Goal: Task Accomplishment & Management: Complete application form

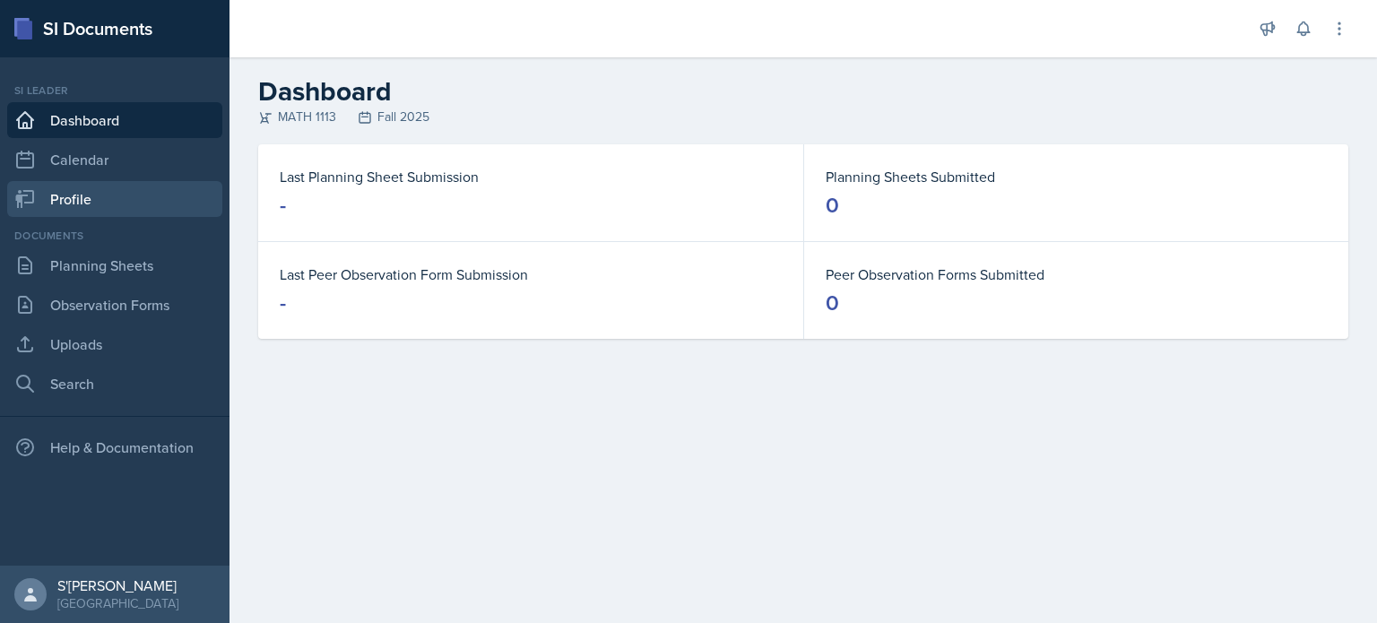
click at [172, 182] on link "Profile" at bounding box center [114, 199] width 215 height 36
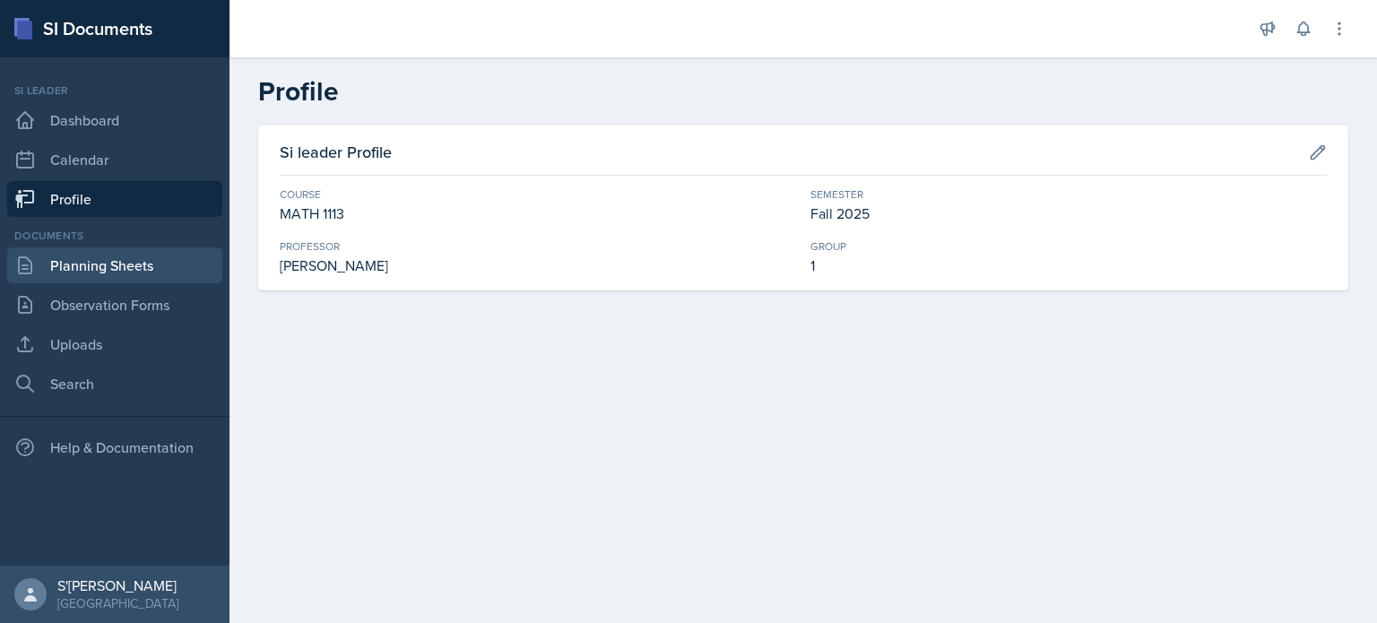
click at [116, 269] on link "Planning Sheets" at bounding box center [114, 265] width 215 height 36
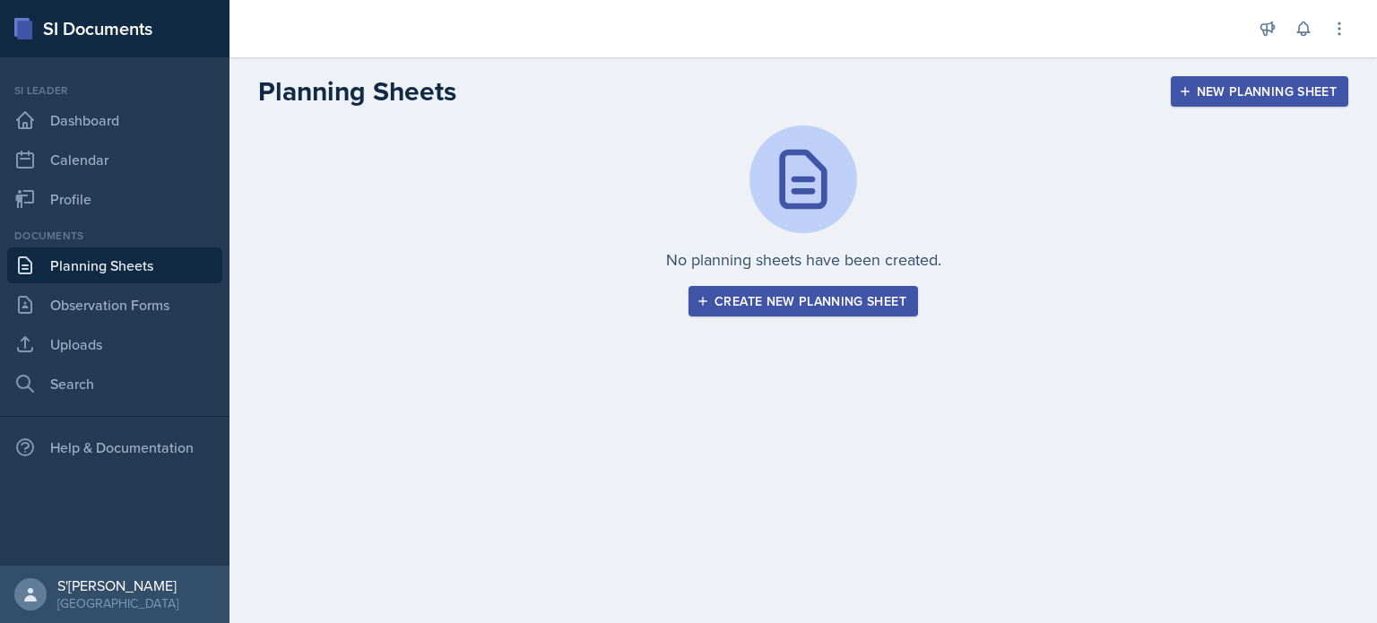
click at [779, 305] on div "Create new planning sheet" at bounding box center [803, 301] width 206 height 14
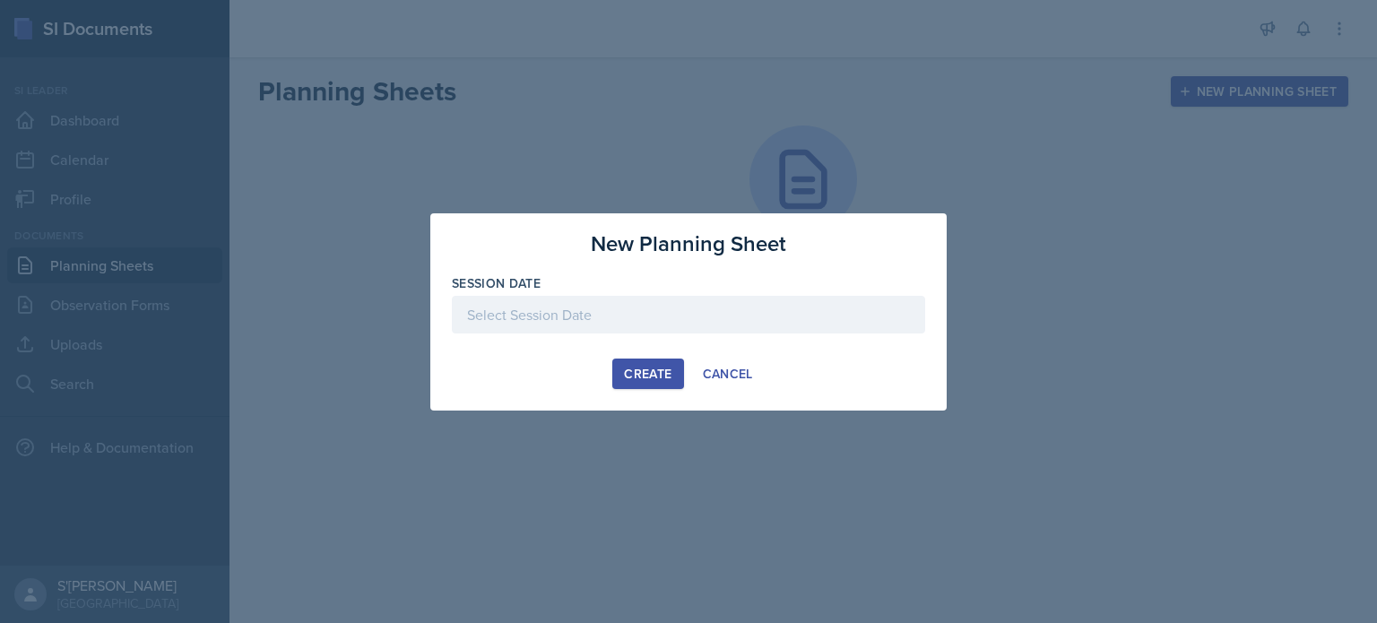
click at [779, 305] on div at bounding box center [688, 315] width 473 height 38
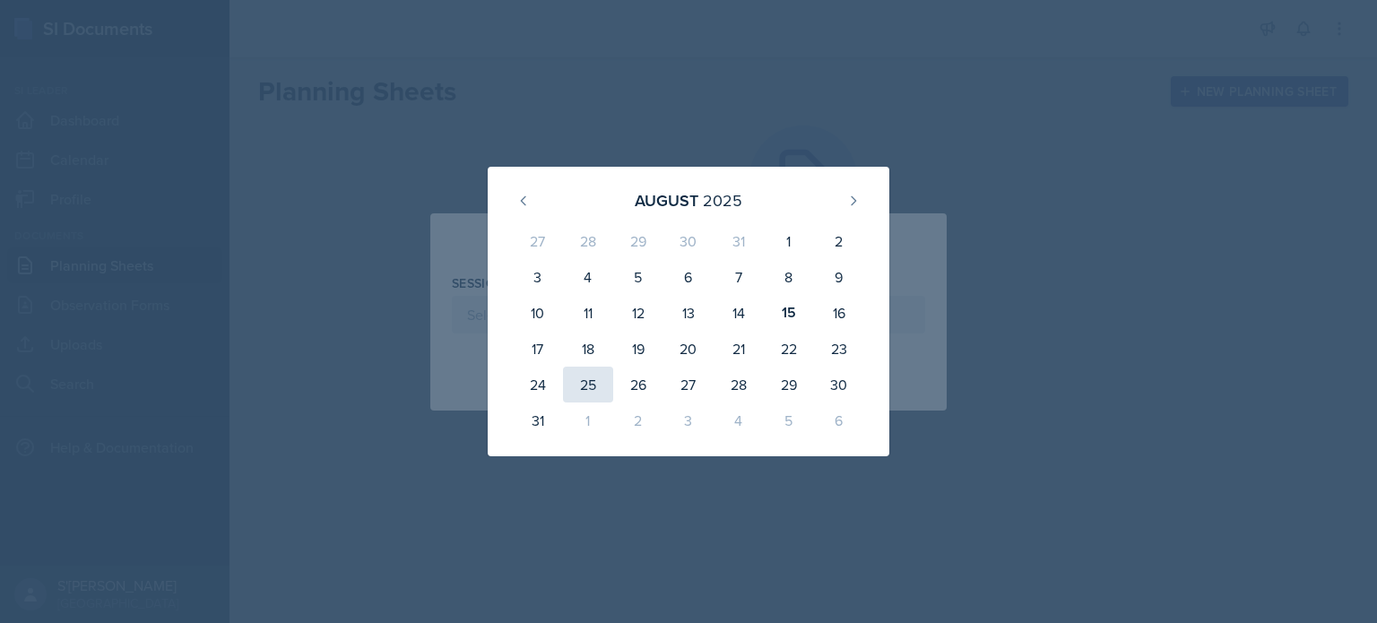
click at [585, 384] on div "25" at bounding box center [588, 385] width 50 height 36
type input "August 25th, 2025"
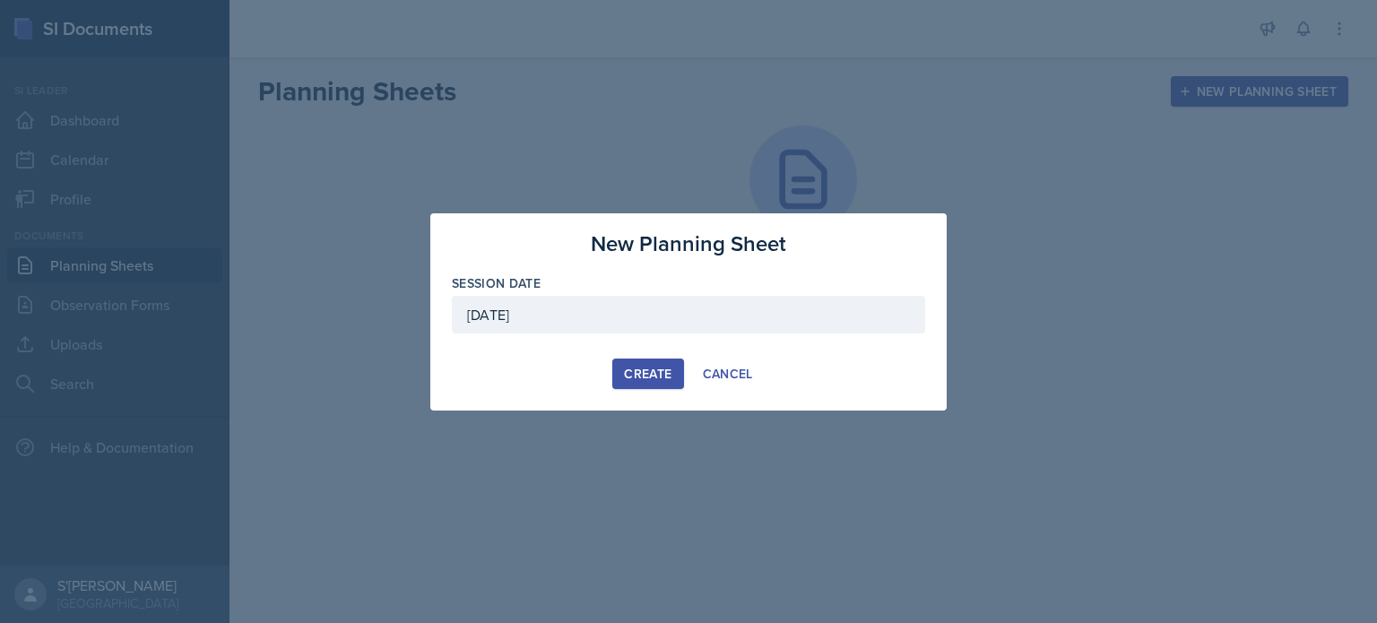
click at [644, 372] on div "Create" at bounding box center [648, 374] width 48 height 14
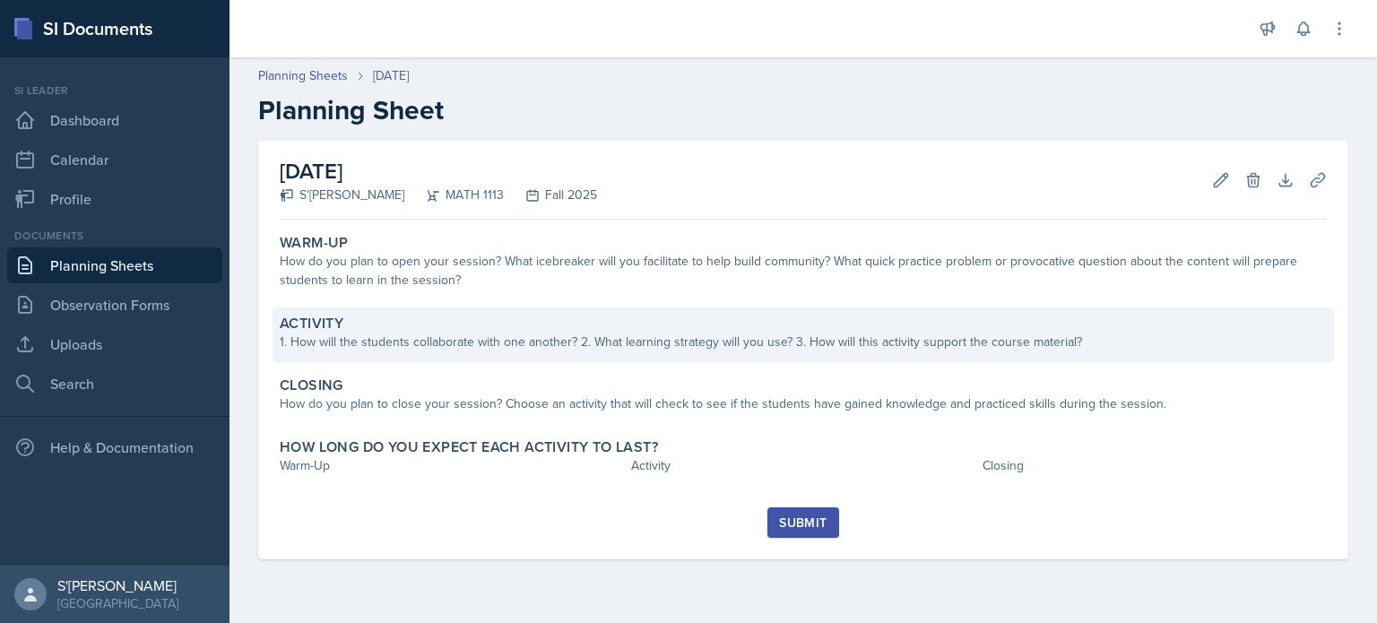
click at [579, 325] on div "Activity" at bounding box center [803, 324] width 1047 height 18
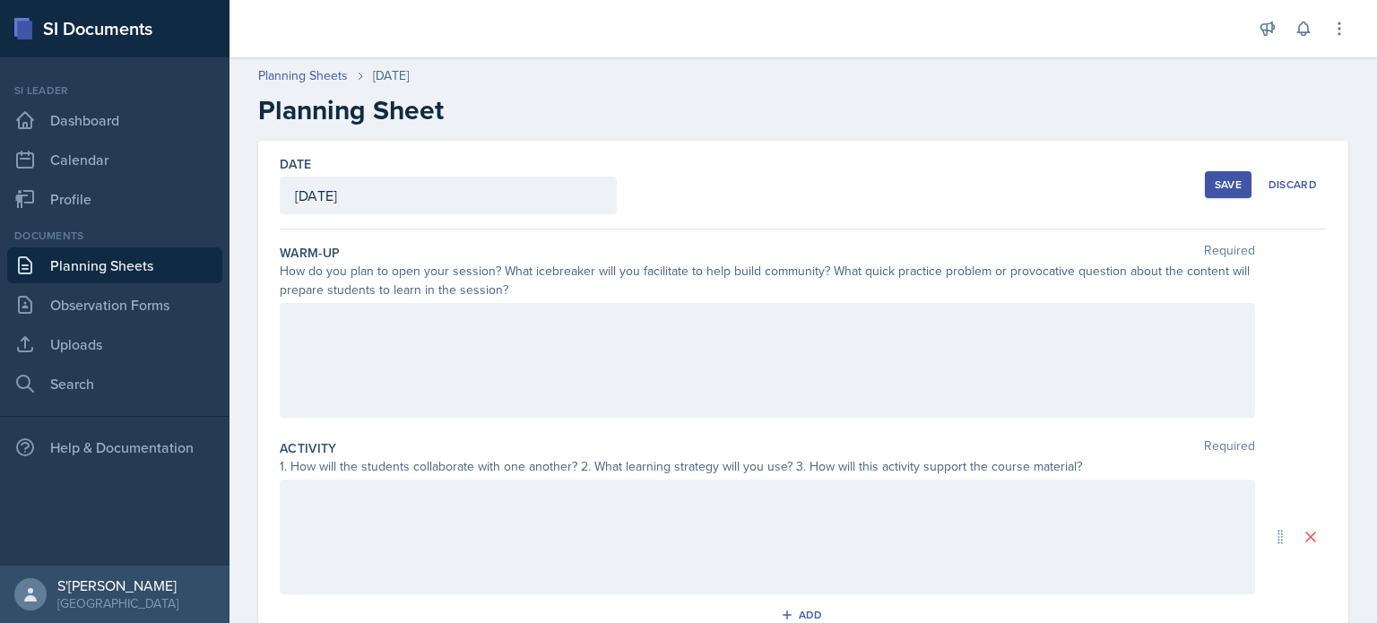
click at [604, 354] on div at bounding box center [767, 360] width 975 height 115
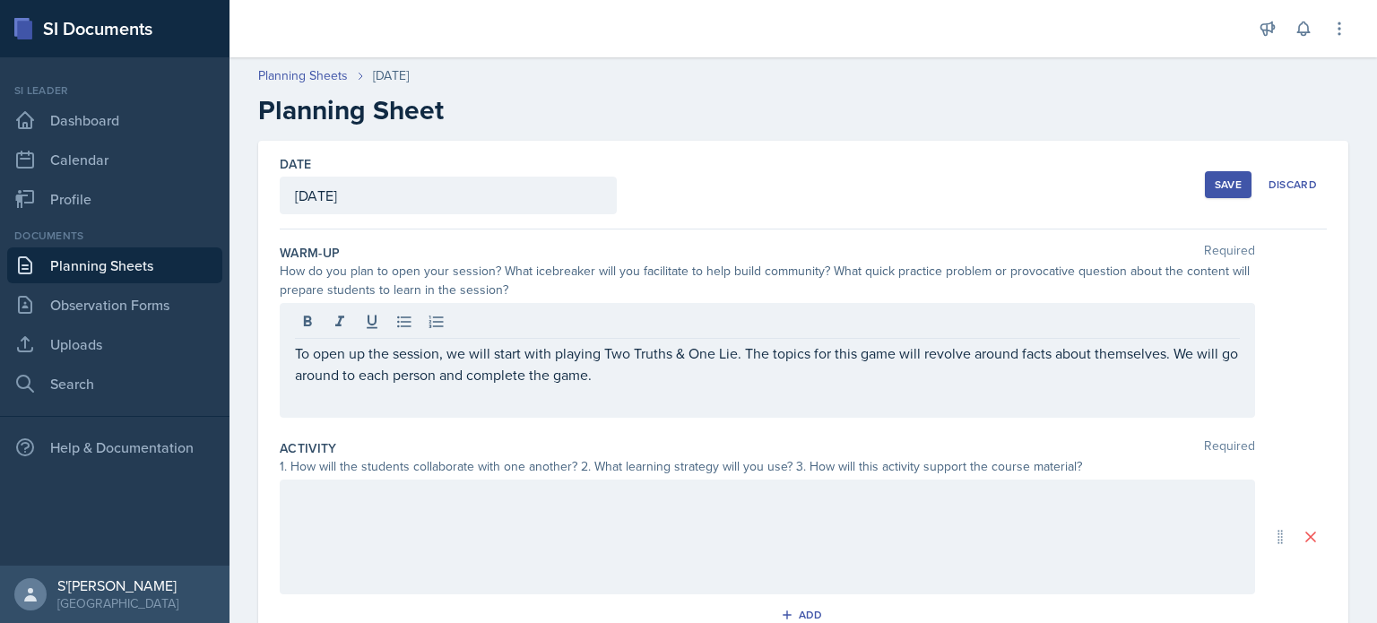
click at [519, 538] on div at bounding box center [767, 537] width 975 height 115
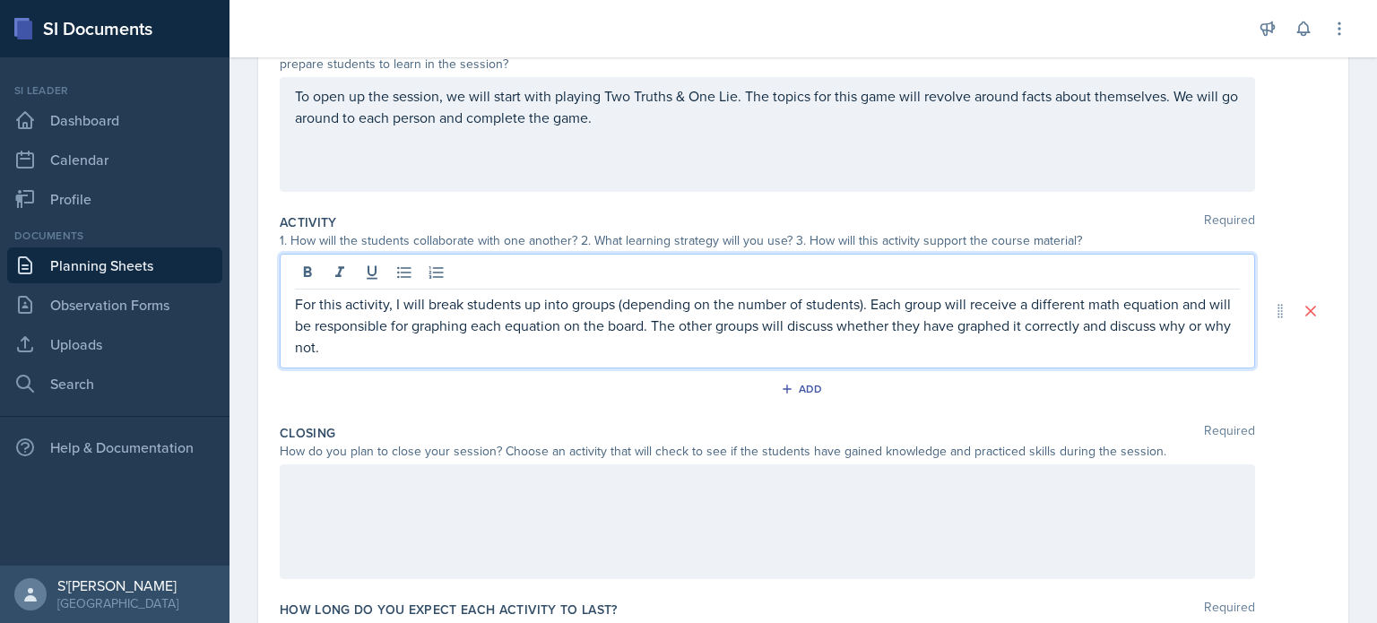
scroll to position [227, 0]
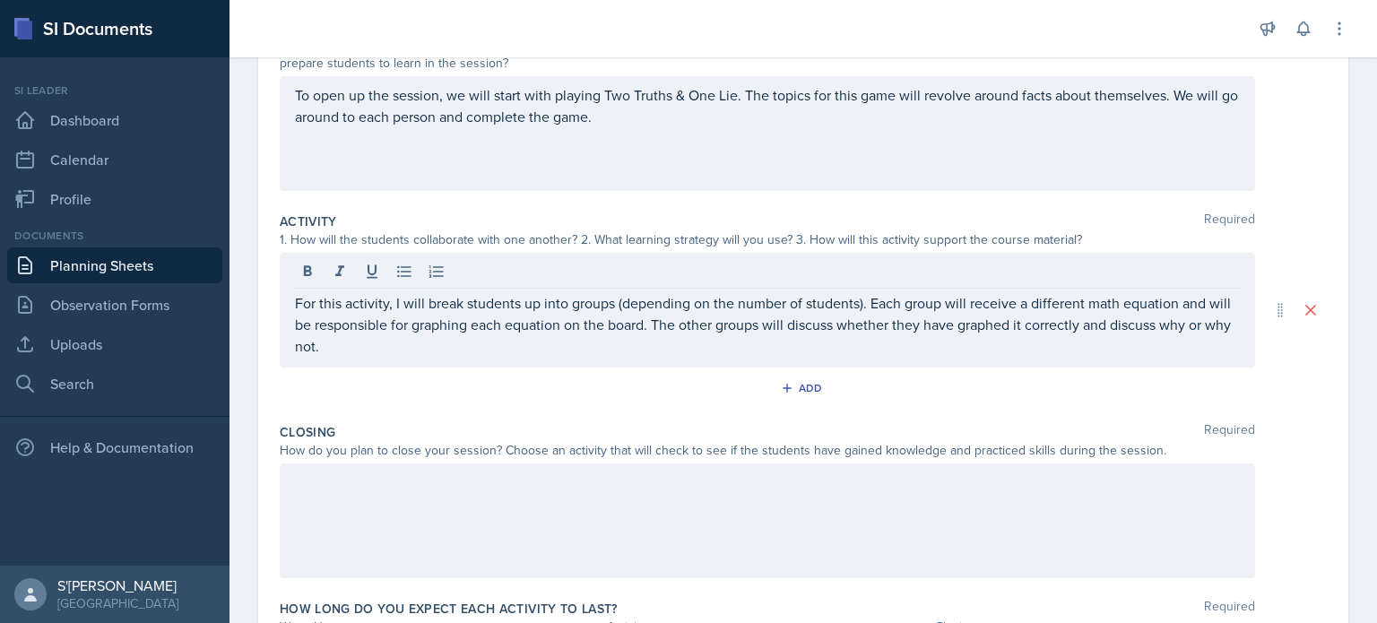
click at [642, 494] on div at bounding box center [767, 520] width 975 height 115
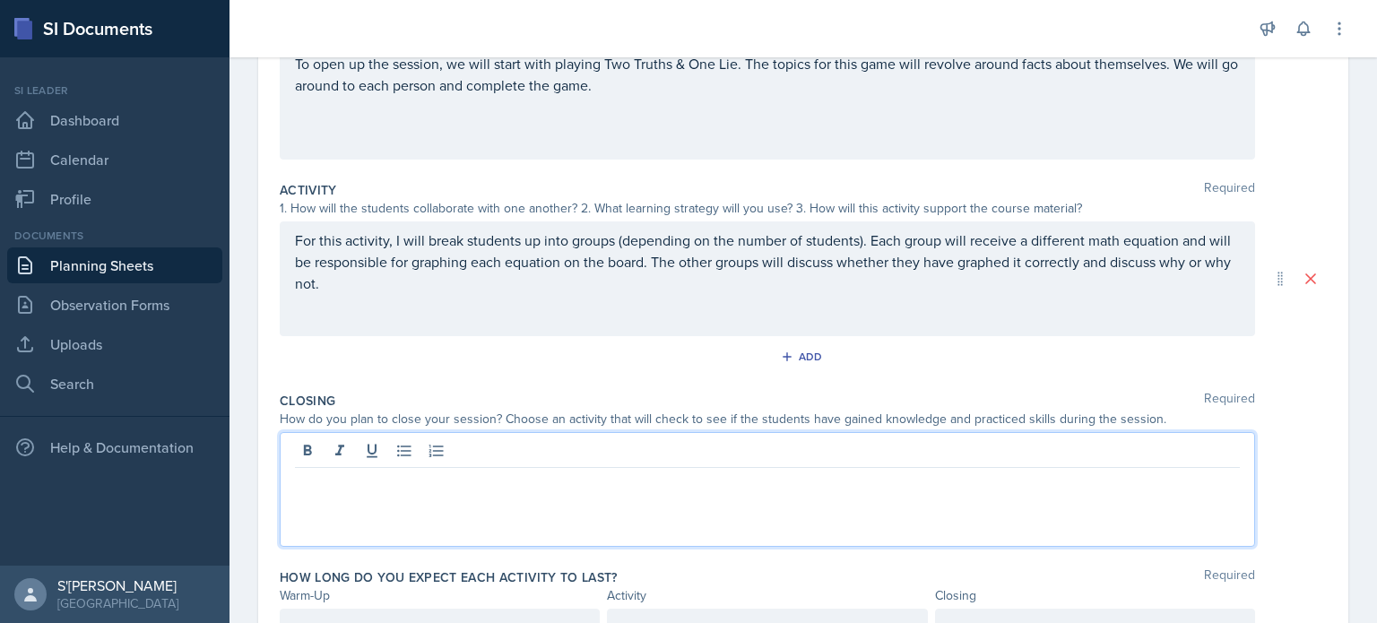
scroll to position [351, 0]
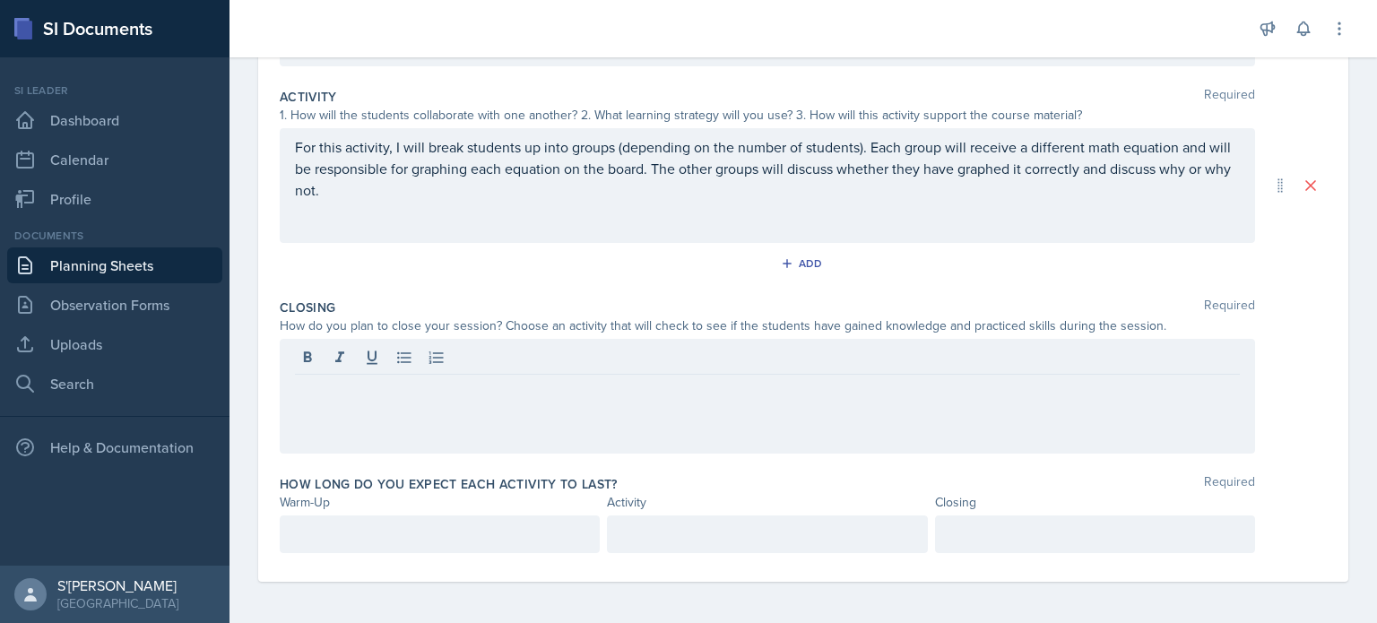
click at [412, 398] on div at bounding box center [767, 396] width 975 height 115
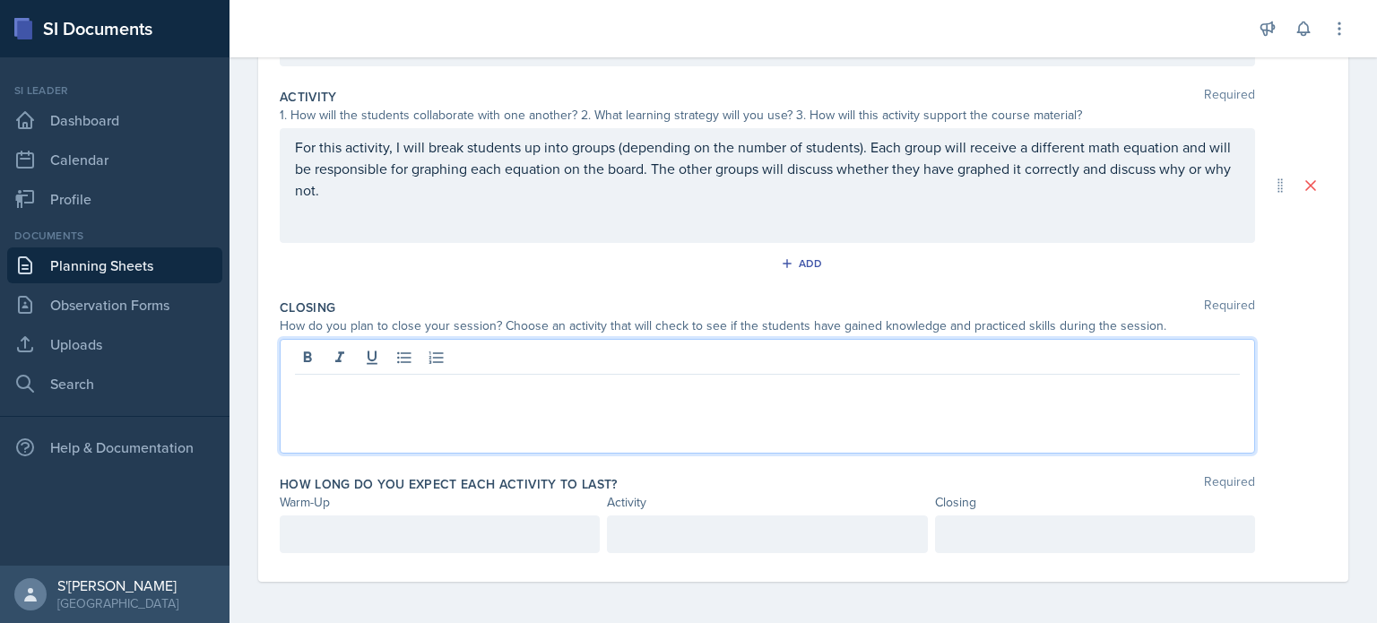
click at [412, 398] on div at bounding box center [767, 396] width 975 height 115
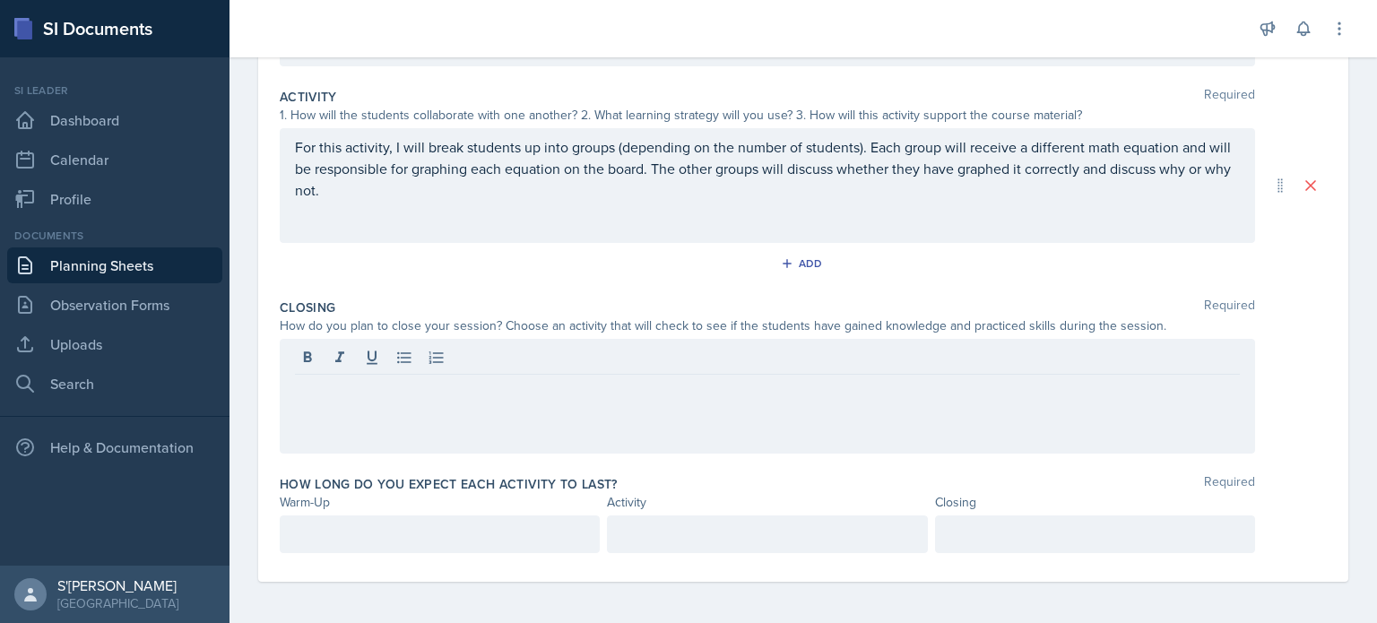
click at [412, 398] on div at bounding box center [767, 396] width 975 height 115
click at [403, 200] on div "For this activity, I will break students up into groups (depending on the numbe…" at bounding box center [767, 185] width 975 height 115
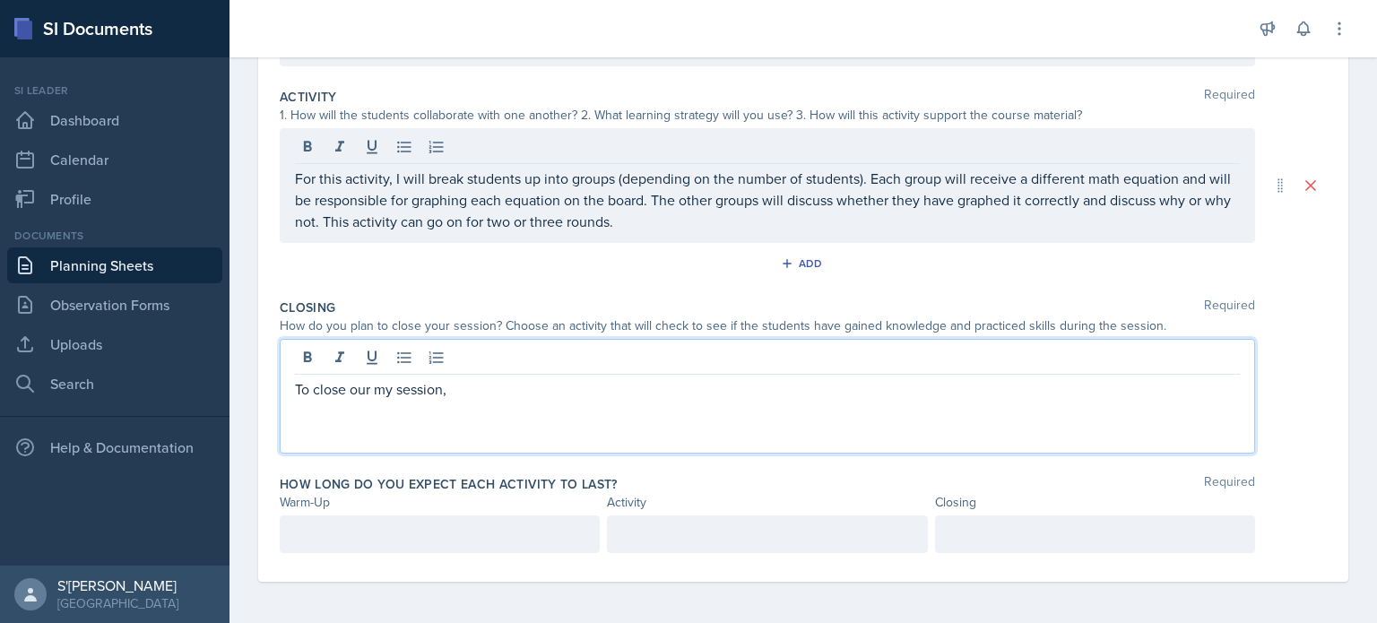
drag, startPoint x: 453, startPoint y: 358, endPoint x: 352, endPoint y: 383, distance: 103.5
click at [352, 383] on p "To close our my session," at bounding box center [767, 389] width 945 height 22
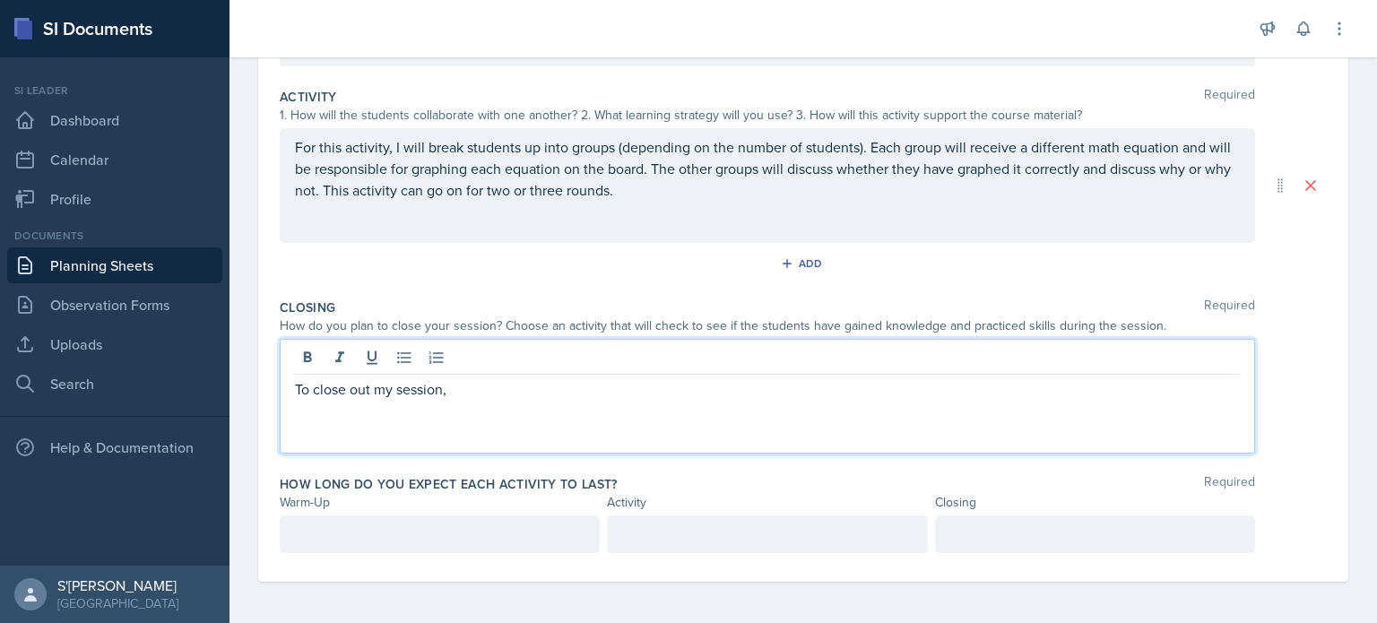
click at [506, 393] on p "To close out my session," at bounding box center [767, 389] width 945 height 22
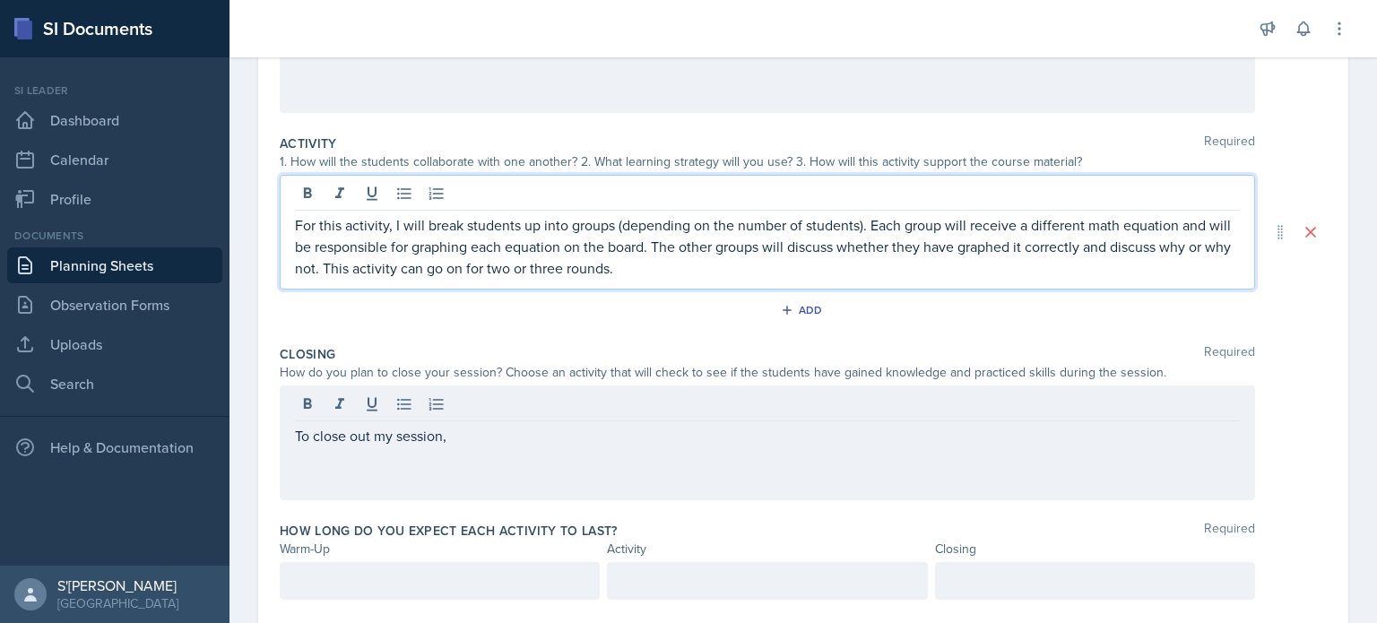
scroll to position [336, 0]
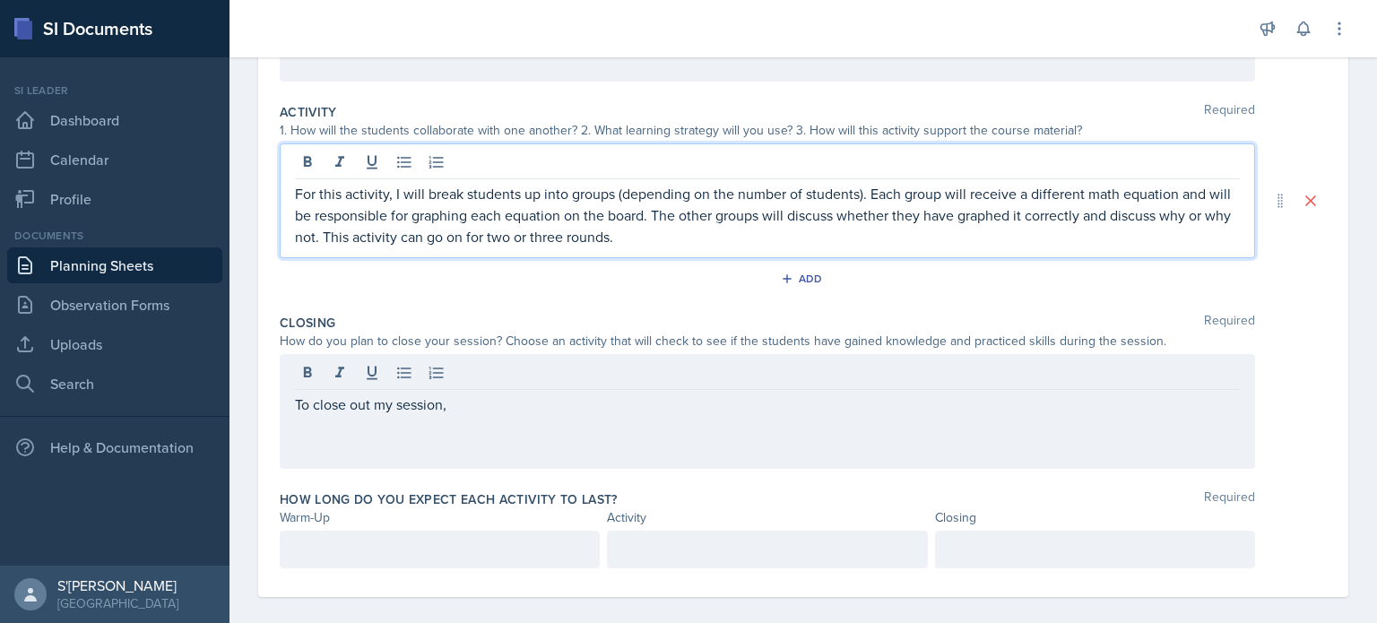
click at [1022, 207] on p "For this activity, I will break students up into groups (depending on the numbe…" at bounding box center [767, 215] width 945 height 65
drag, startPoint x: 491, startPoint y: 211, endPoint x: 438, endPoint y: 207, distance: 53.0
click at [438, 207] on p "For this activity, I will break students up into groups (depending on the numbe…" at bounding box center [767, 215] width 945 height 65
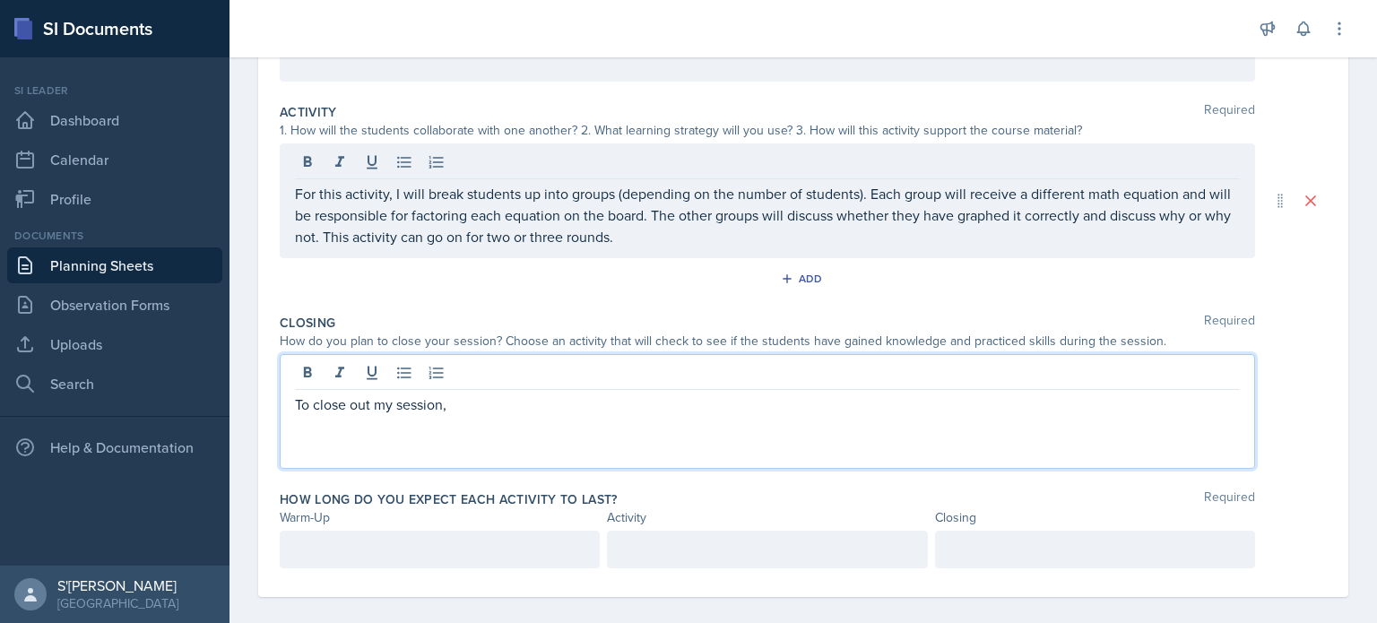
click at [525, 365] on div "To close out my session," at bounding box center [767, 411] width 975 height 115
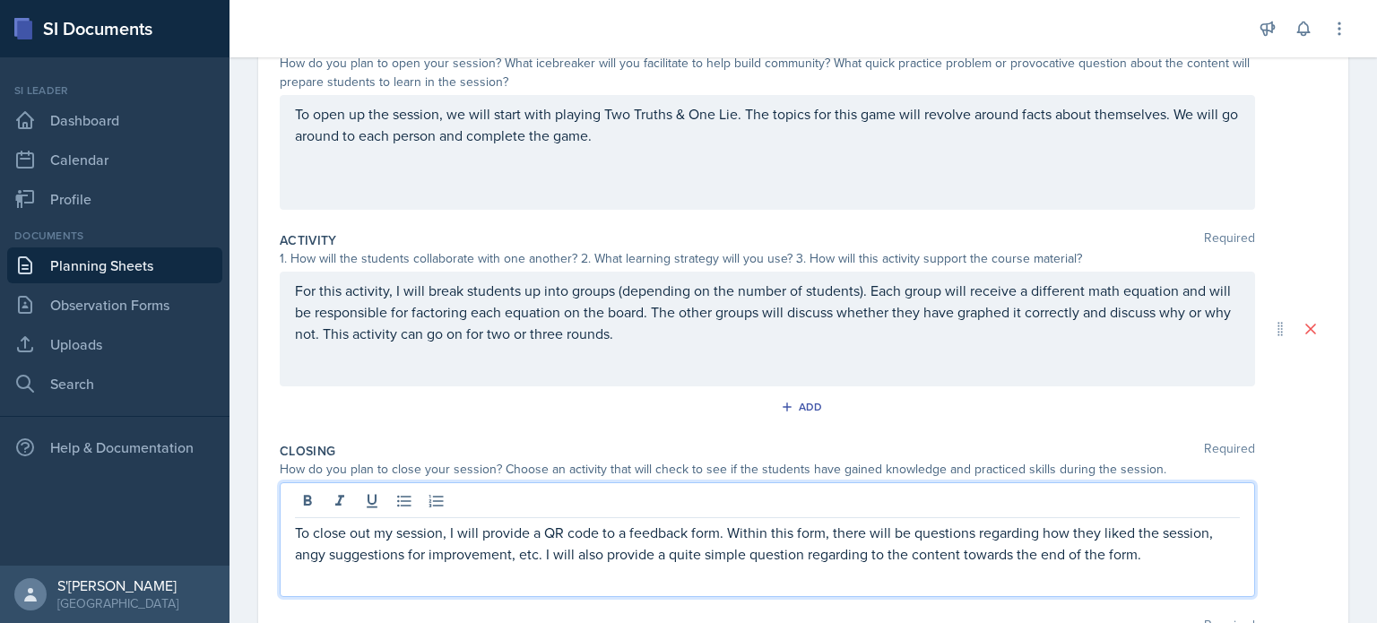
scroll to position [269, 0]
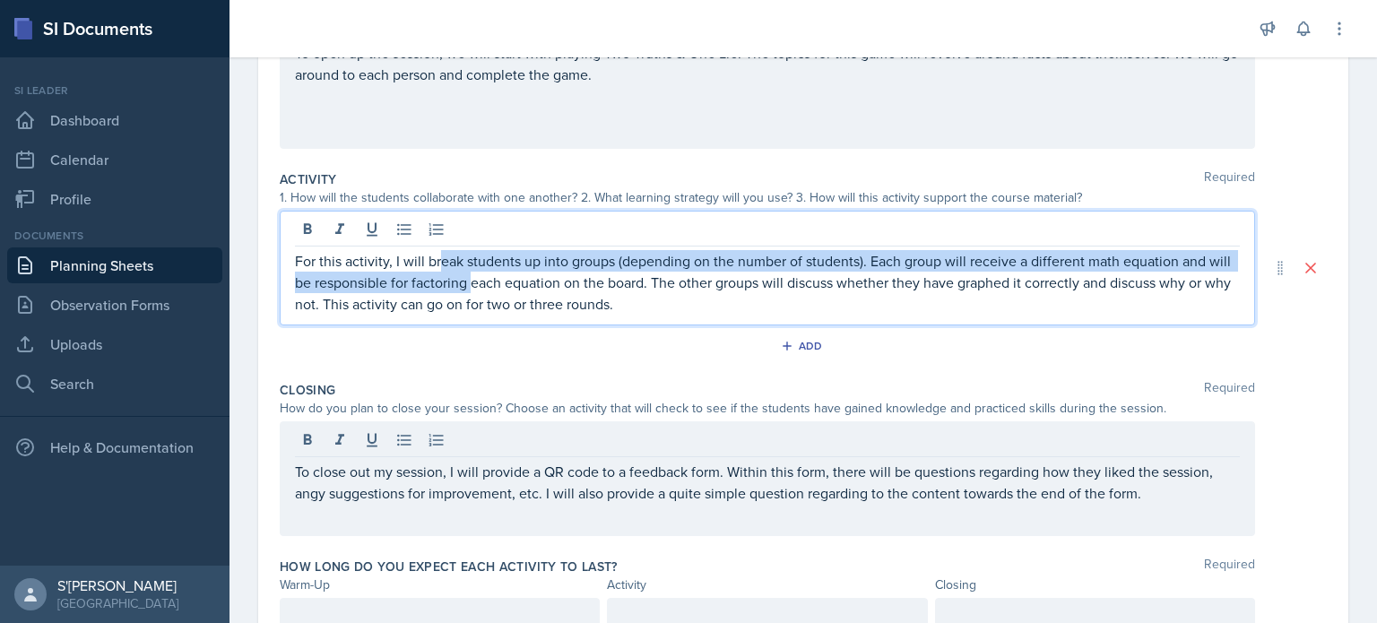
drag, startPoint x: 437, startPoint y: 251, endPoint x: 498, endPoint y: 292, distance: 73.6
click at [498, 292] on p "For this activity, I will break students up into groups (depending on the numbe…" at bounding box center [767, 282] width 945 height 65
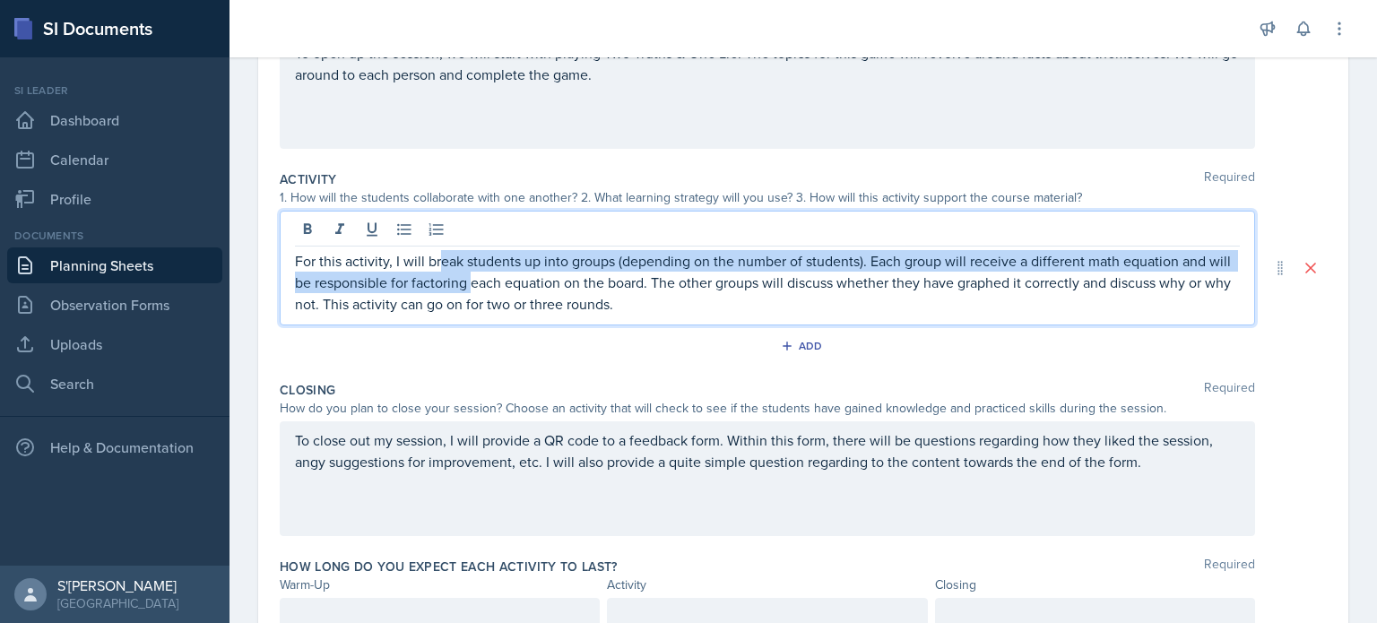
click at [498, 292] on p "For this activity, I will break students up into groups (depending on the numbe…" at bounding box center [767, 282] width 945 height 65
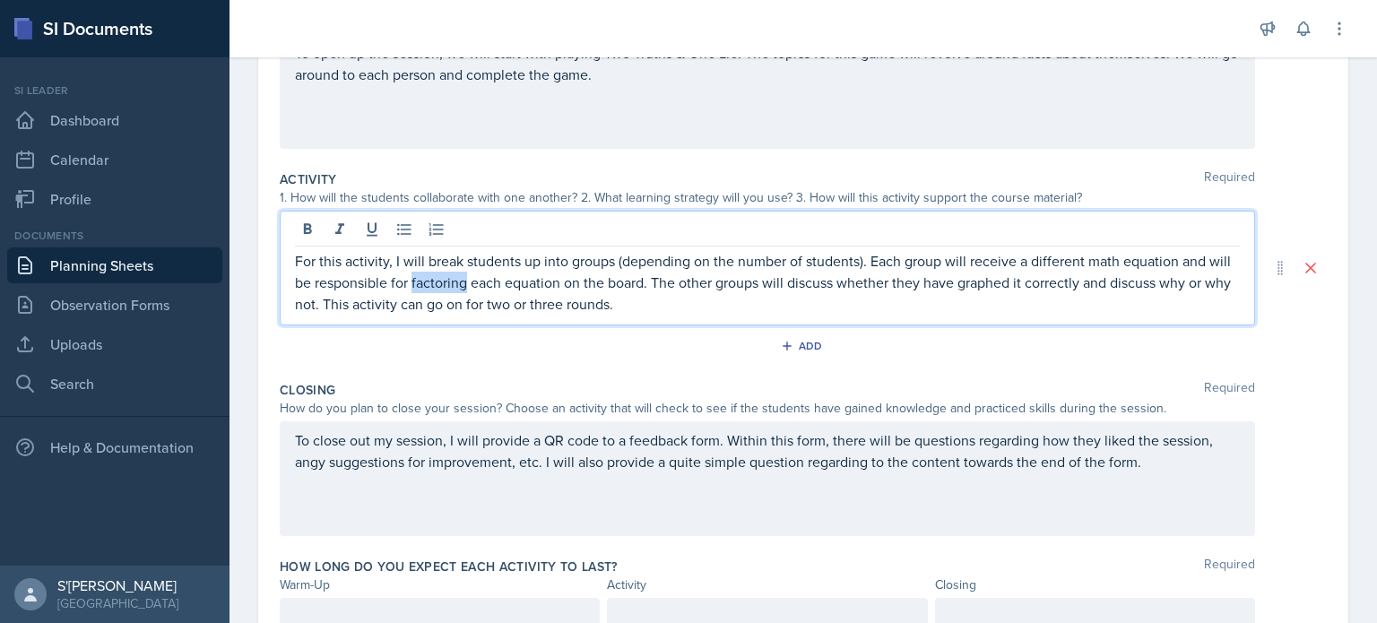
drag, startPoint x: 492, startPoint y: 284, endPoint x: 435, endPoint y: 284, distance: 57.4
click at [435, 284] on p "For this activity, I will break students up into groups (depending on the numbe…" at bounding box center [767, 282] width 945 height 65
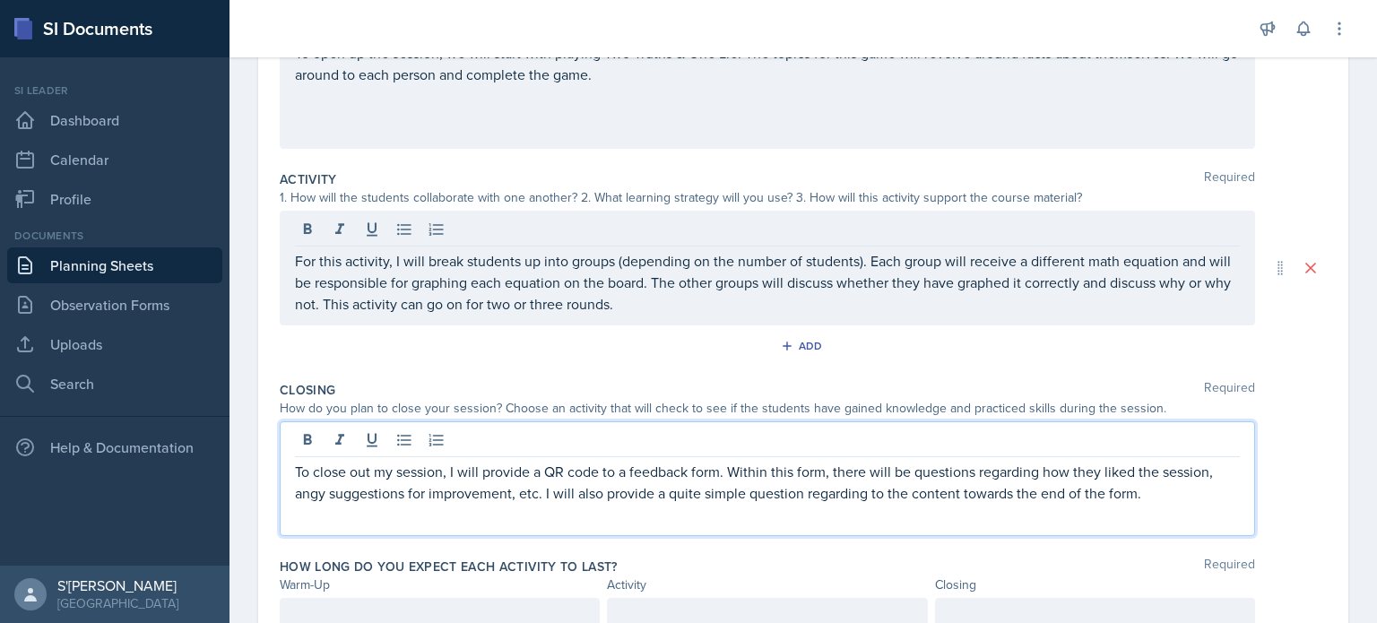
click at [1124, 454] on div "To close out my session, I will provide a QR code to a feedback form. Within th…" at bounding box center [767, 478] width 975 height 115
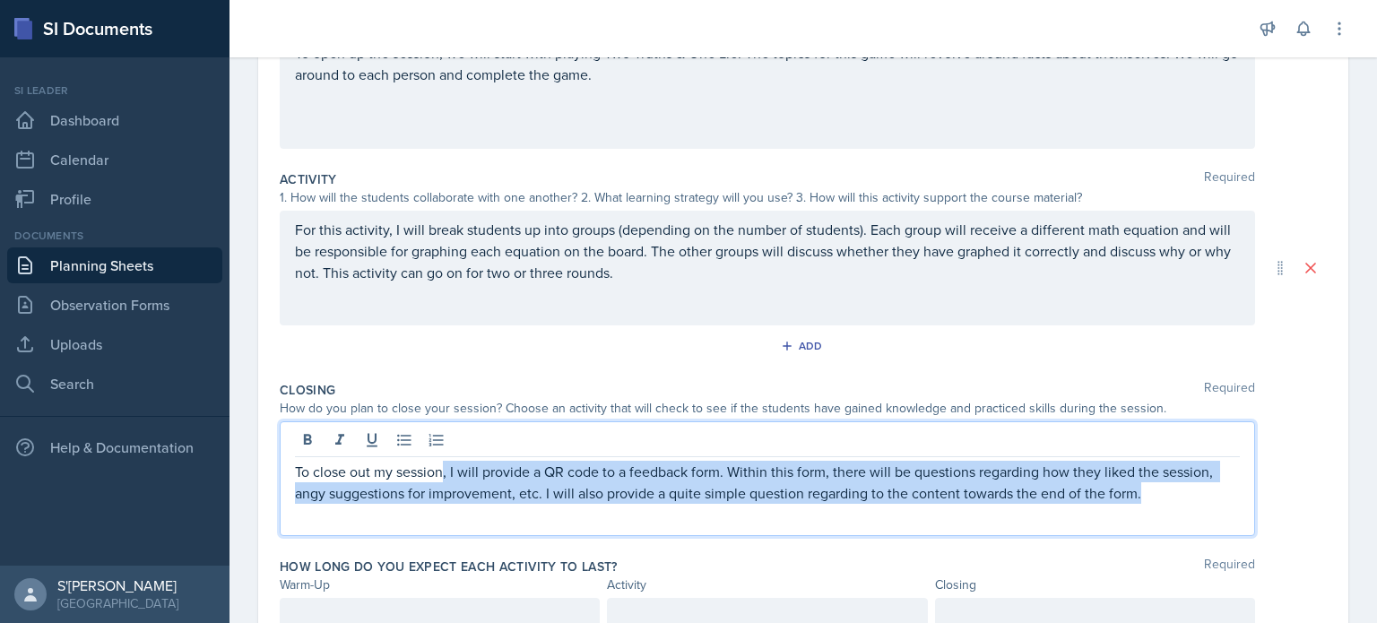
drag, startPoint x: 1152, startPoint y: 496, endPoint x: 445, endPoint y: 470, distance: 707.7
click at [445, 470] on p "To close out my session, I will provide a QR code to a feedback form. Within th…" at bounding box center [767, 482] width 945 height 43
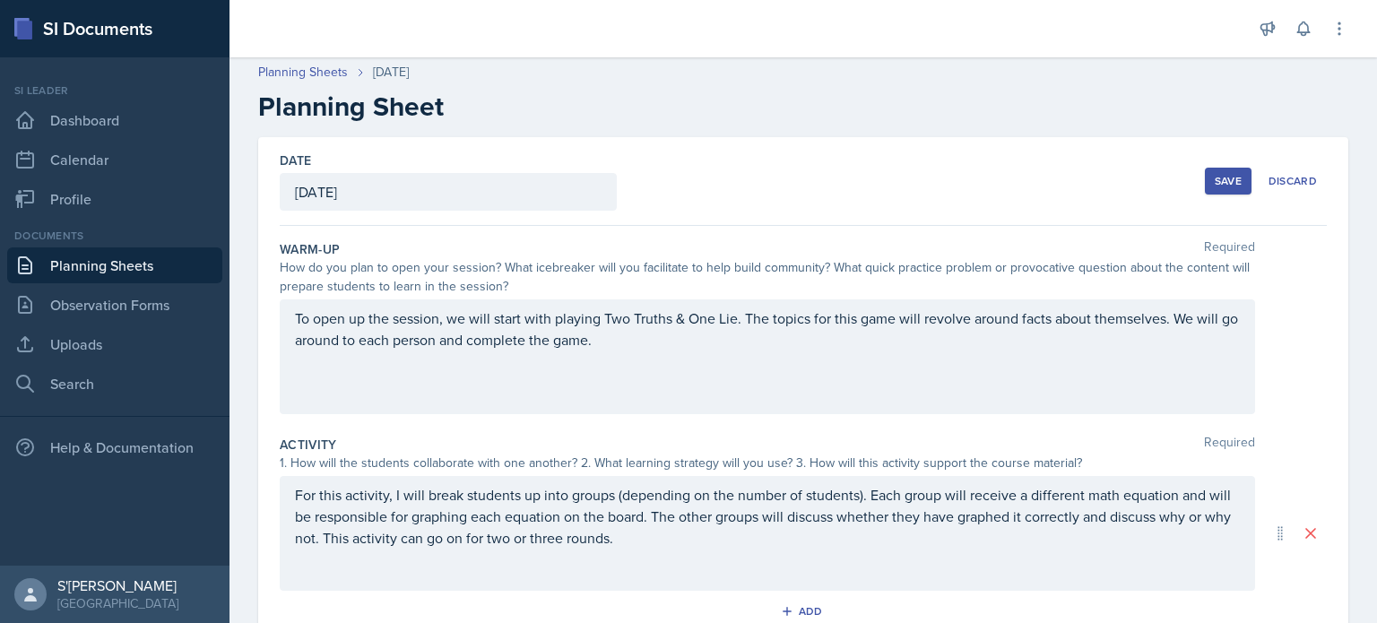
scroll to position [0, 0]
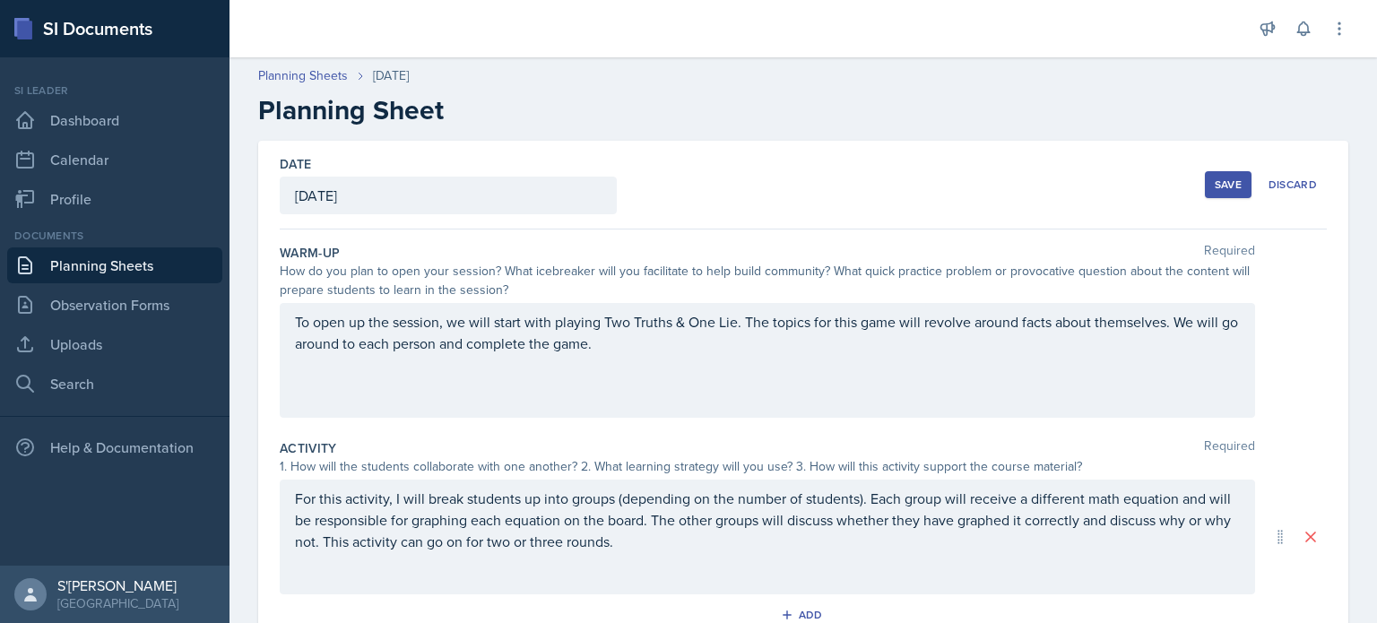
click at [878, 248] on div "Warm-Up Required" at bounding box center [803, 253] width 1047 height 18
click at [1205, 183] on button "Save" at bounding box center [1228, 184] width 47 height 27
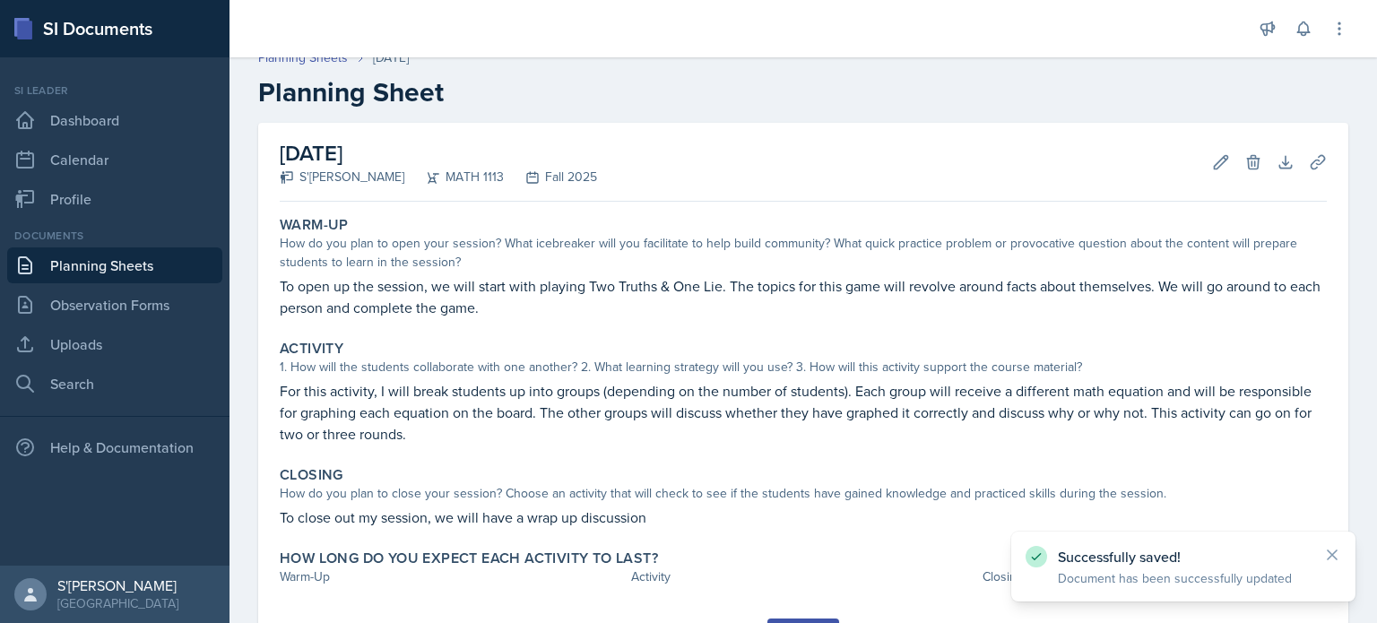
scroll to position [13, 0]
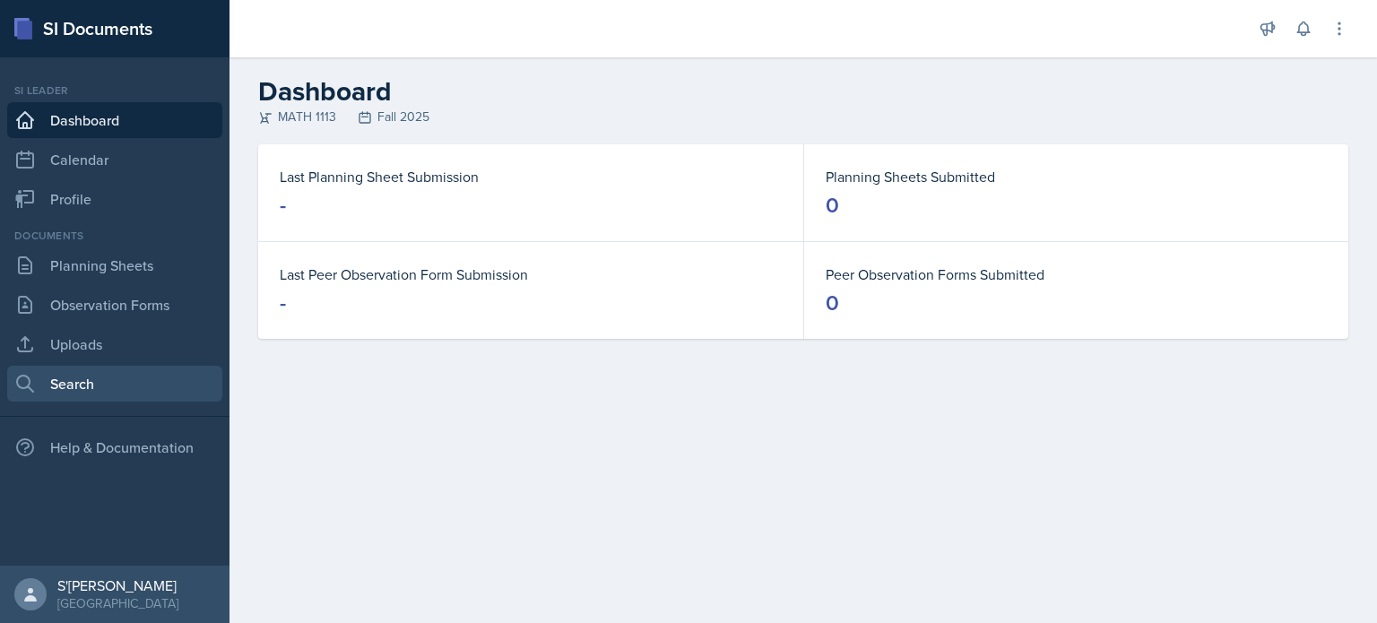
click at [82, 391] on link "Search" at bounding box center [114, 384] width 215 height 36
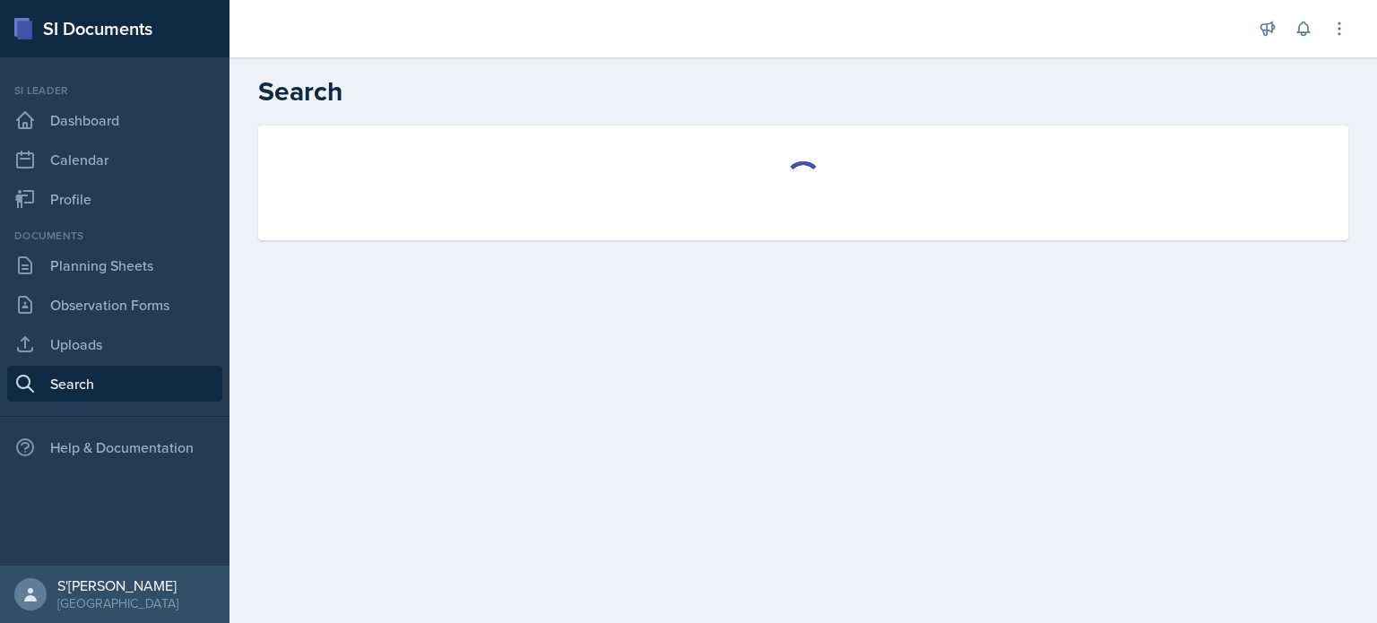
select select "all"
select select "1"
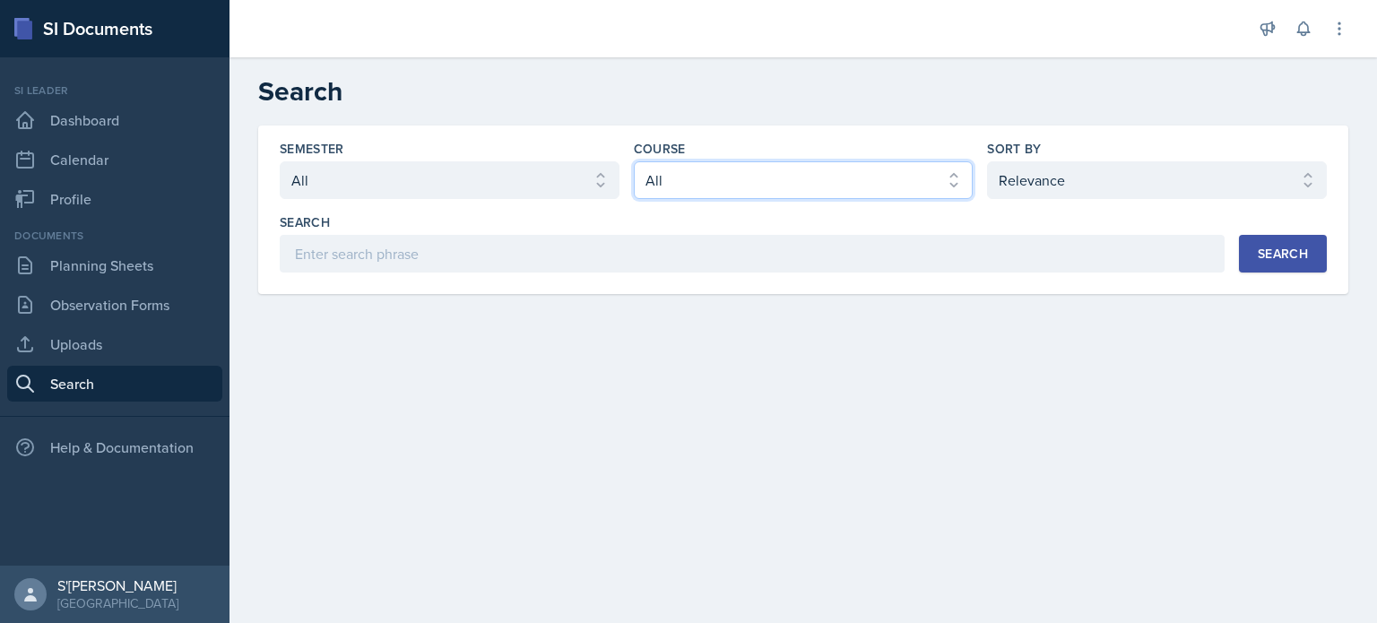
click at [705, 191] on select "Select course All ACCT 2101 ACCT 2102 ACCT 4050 ANTH 1102 ANTH 3301 ARCH 1000 A…" at bounding box center [804, 180] width 340 height 38
select select "3c4b3565-585b-46e2-bb66-4719410f632f"
click at [634, 161] on select "Select course All ACCT 2101 ACCT 2102 ACCT 4050 ANTH 1102 ANTH 3301 ARCH 1000 A…" at bounding box center [804, 180] width 340 height 38
click at [1072, 173] on select "Select sort by Relevance Document Date (Asc) Document Date (Desc)" at bounding box center [1157, 180] width 340 height 38
select select "2"
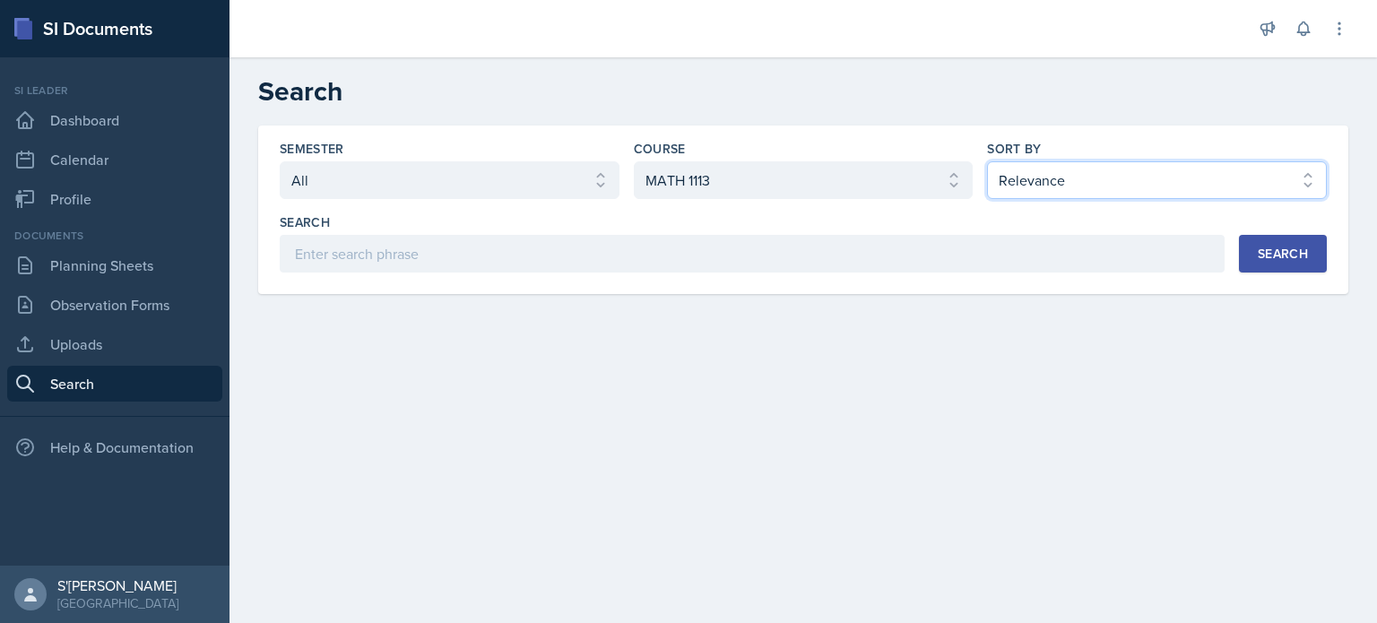
click at [987, 161] on select "Select sort by Relevance Document Date (Asc) Document Date (Desc)" at bounding box center [1157, 180] width 340 height 38
click at [1277, 259] on div "Search" at bounding box center [1283, 253] width 50 height 14
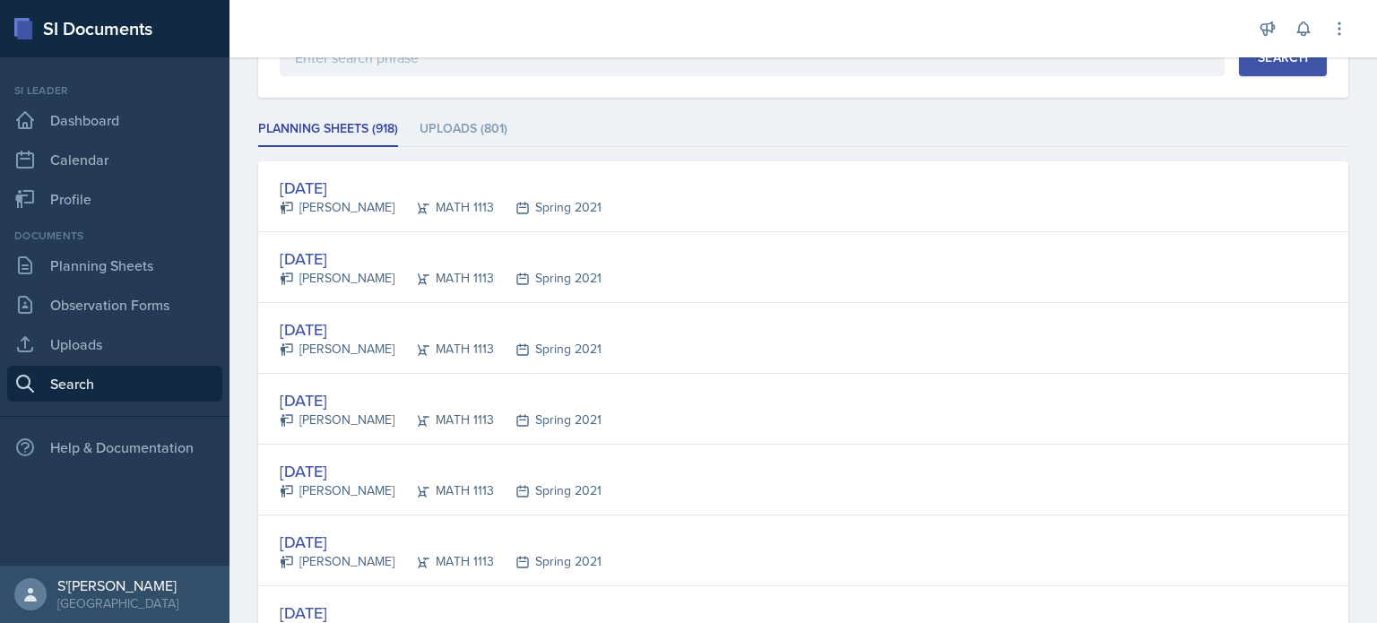
scroll to position [197, 0]
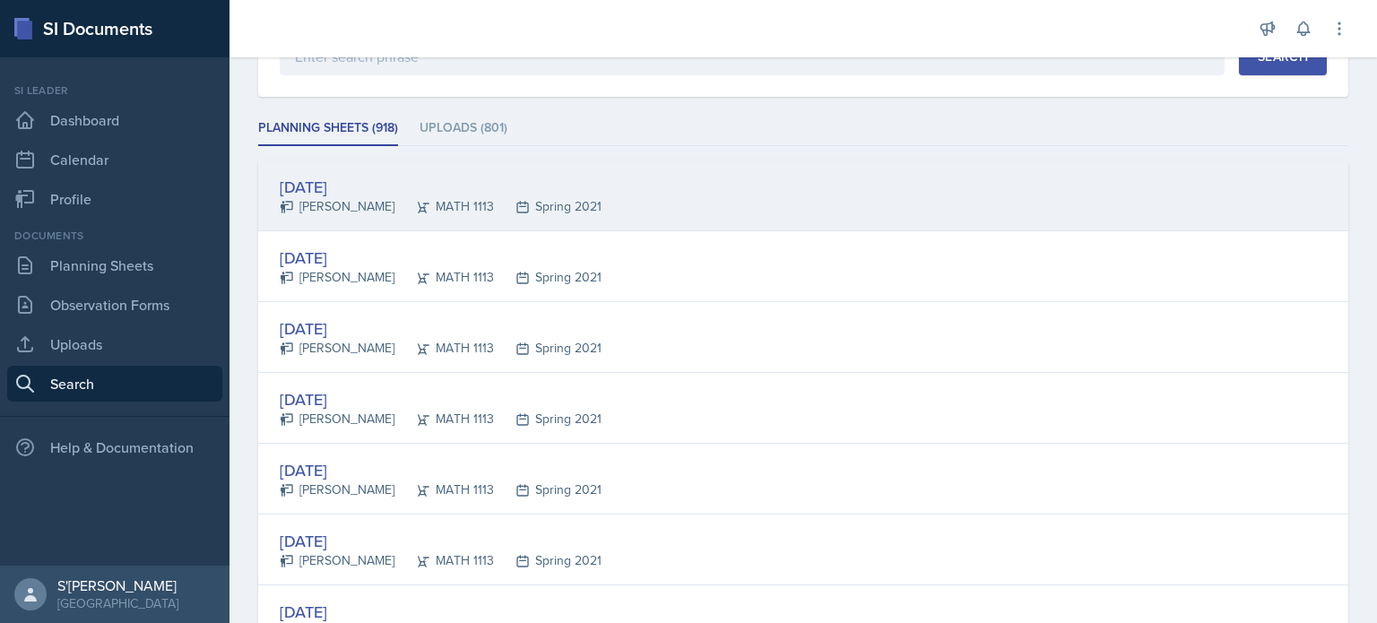
click at [323, 186] on div "[DATE]" at bounding box center [441, 187] width 322 height 24
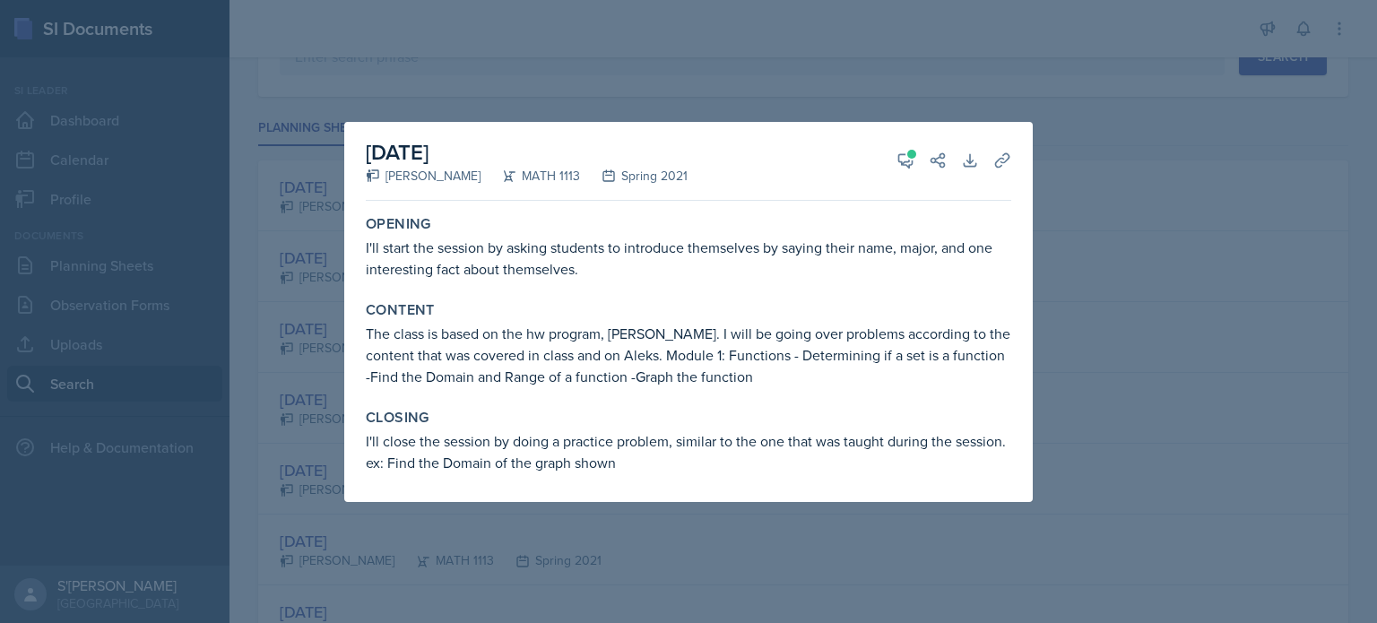
click at [293, 367] on div at bounding box center [688, 311] width 1377 height 623
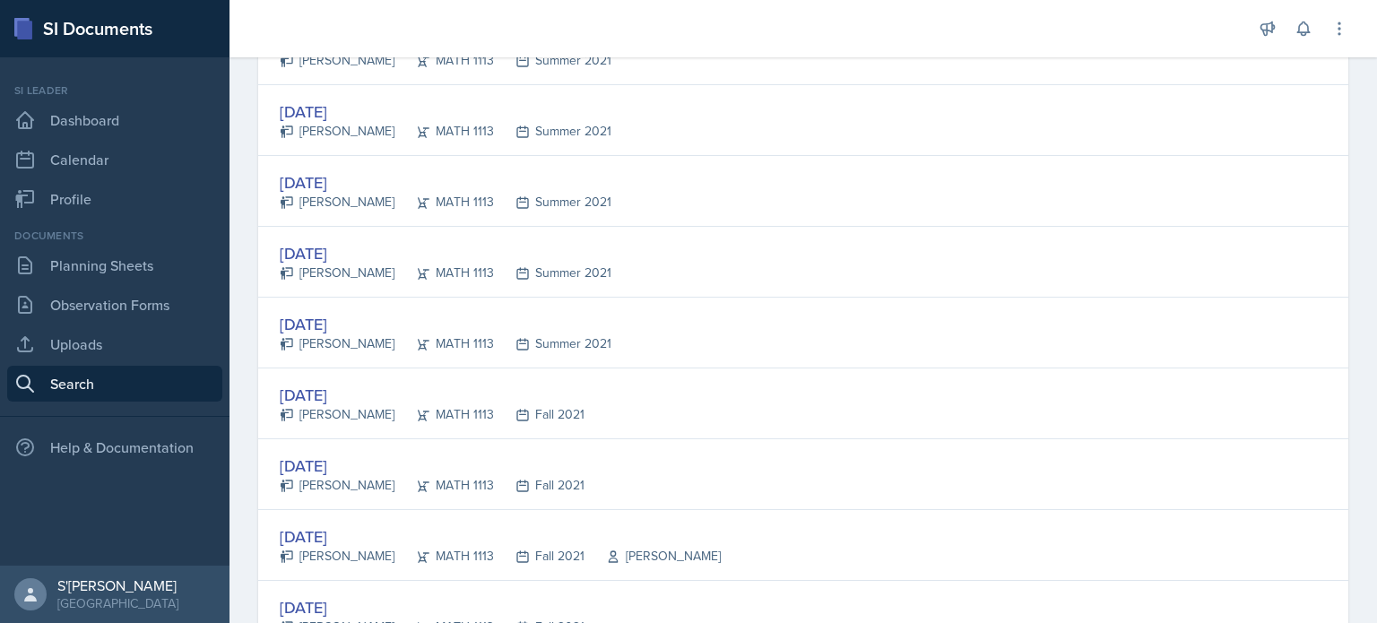
scroll to position [2834, 0]
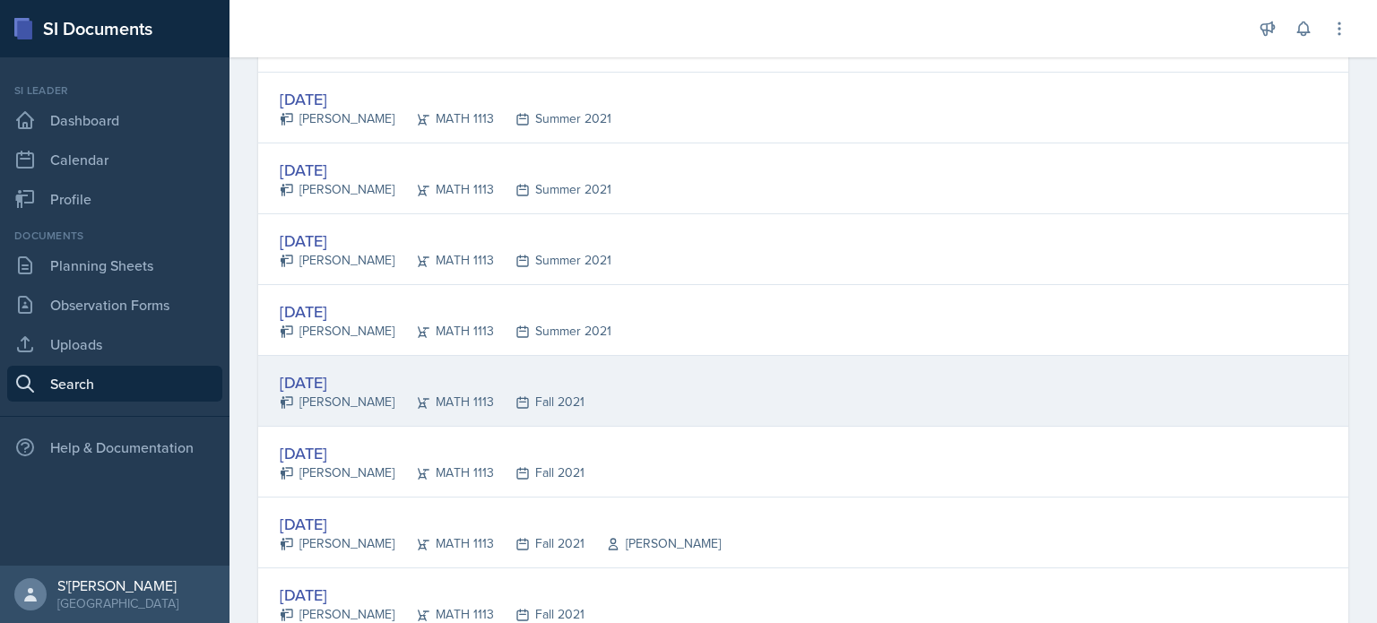
click at [356, 375] on div "[DATE]" at bounding box center [432, 382] width 305 height 24
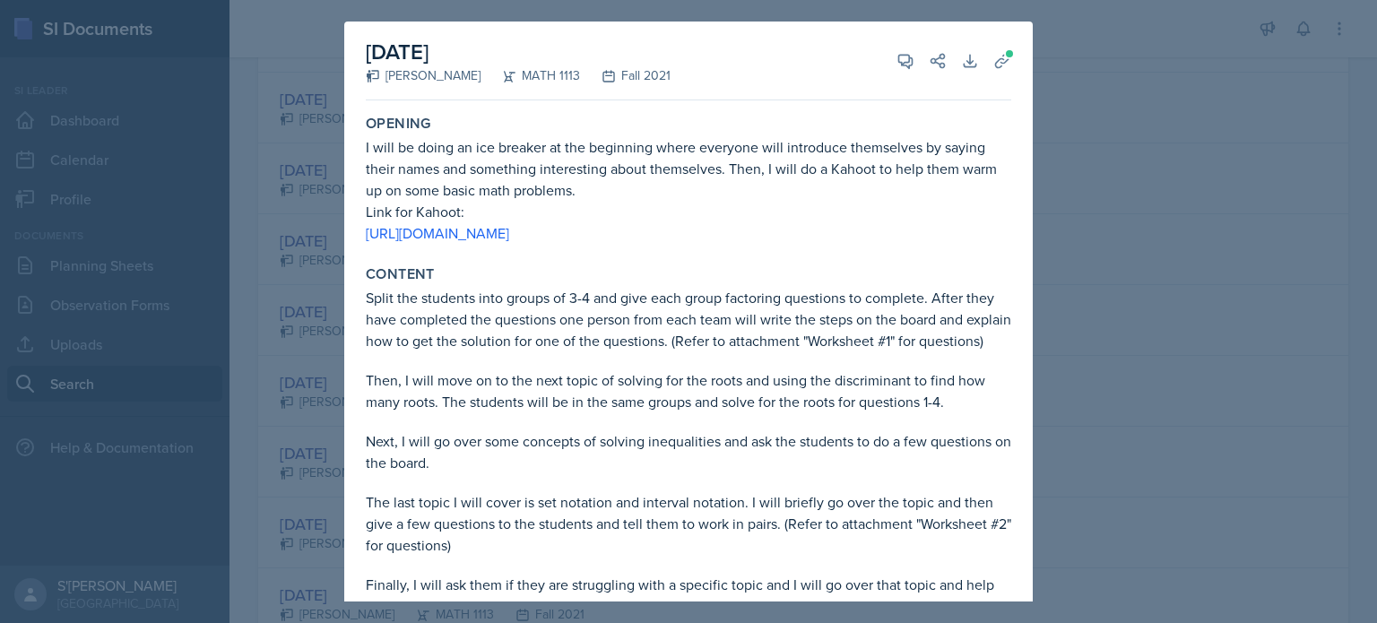
scroll to position [0, 0]
click at [1145, 143] on div at bounding box center [688, 311] width 1377 height 623
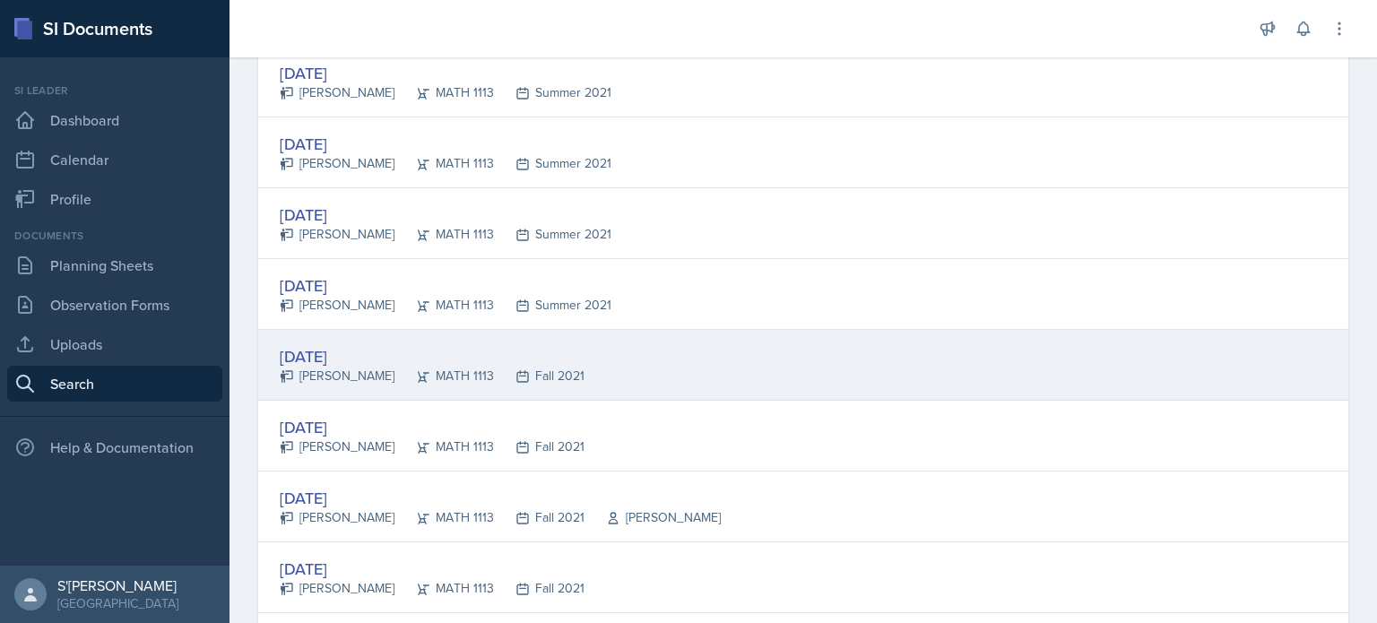
scroll to position [2861, 0]
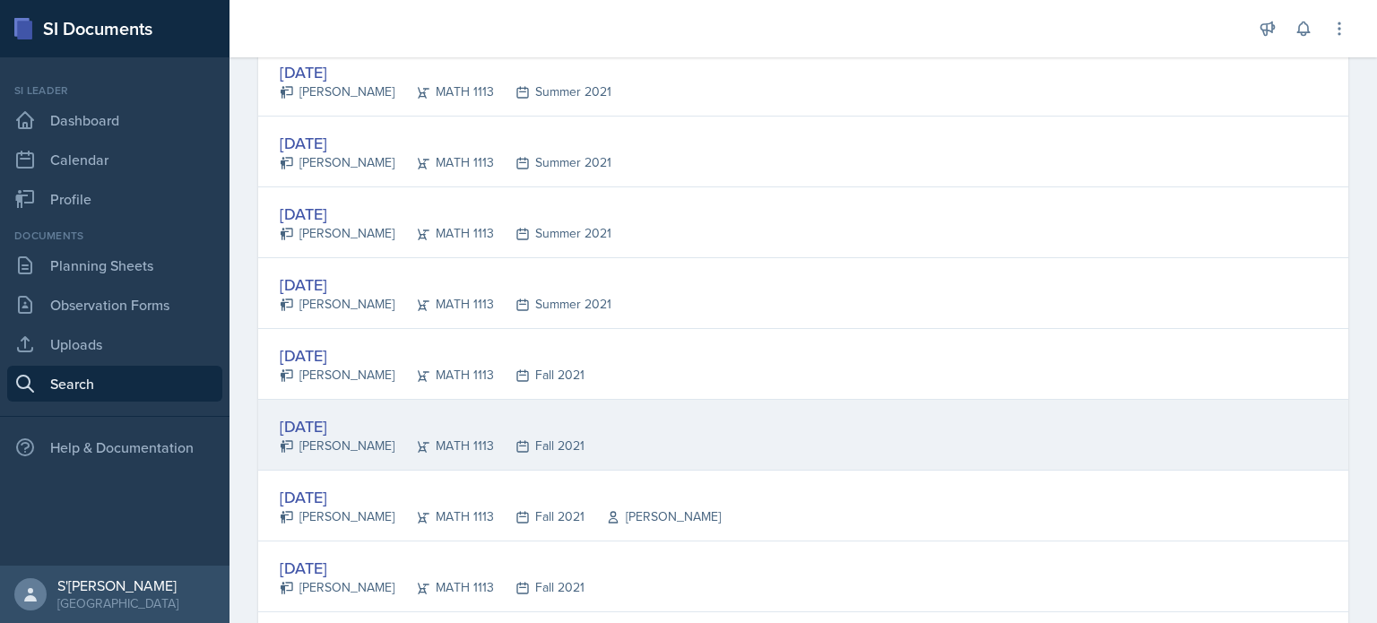
click at [369, 414] on div "[DATE]" at bounding box center [432, 426] width 305 height 24
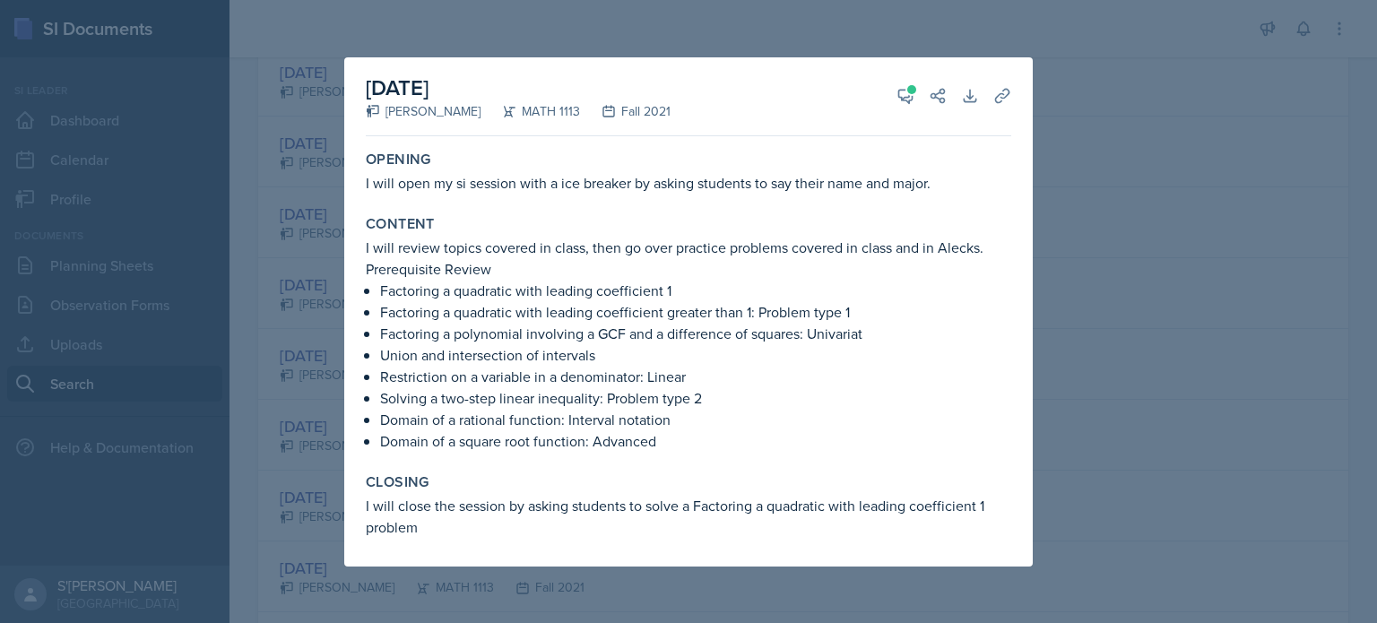
click at [1086, 351] on div at bounding box center [688, 311] width 1377 height 623
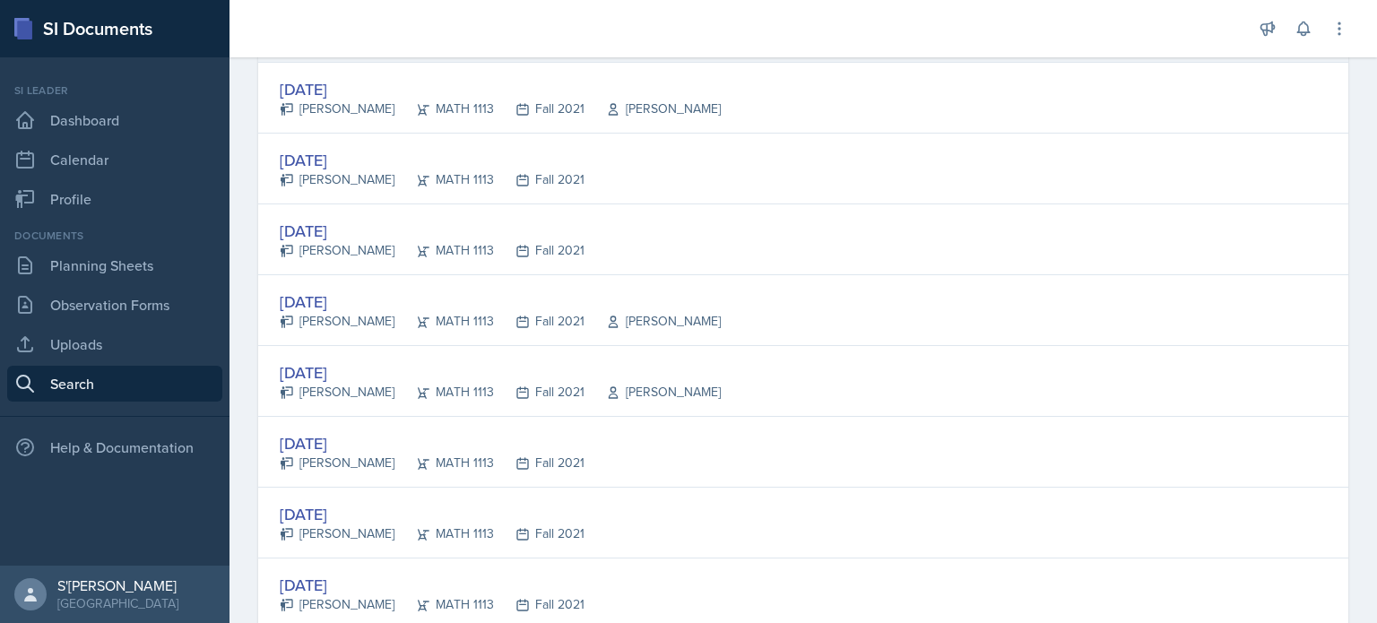
scroll to position [3377, 0]
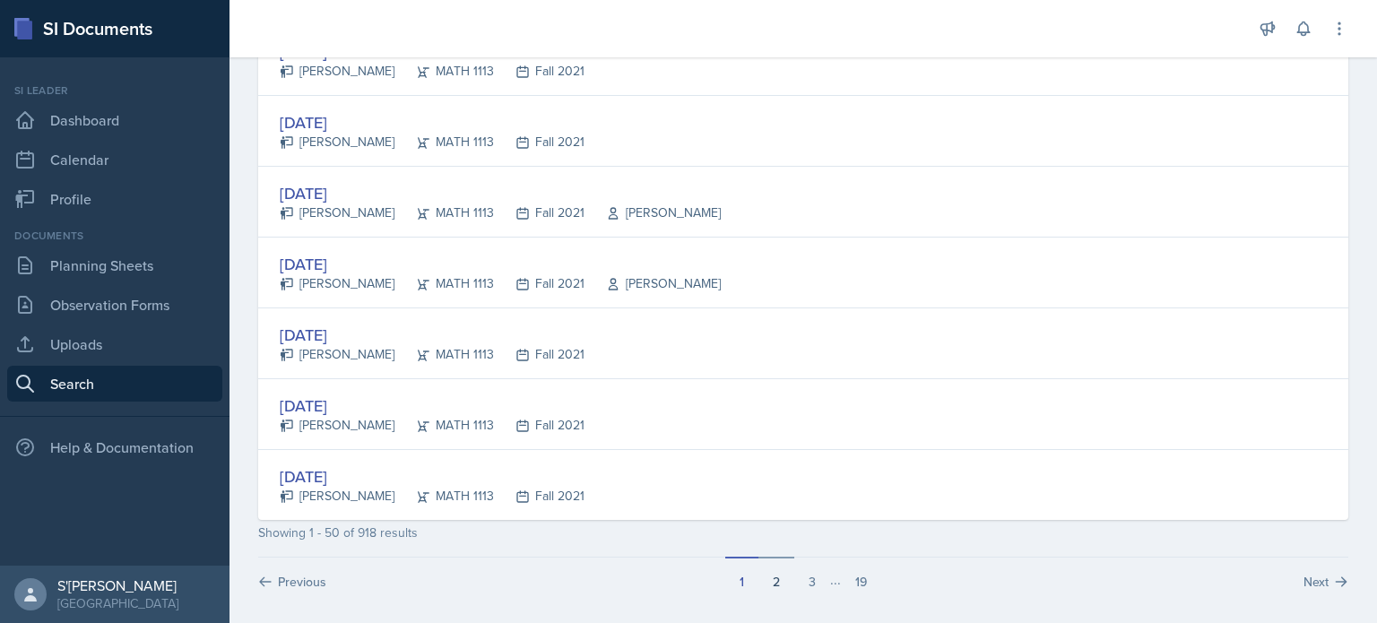
click at [777, 572] on button "2" at bounding box center [776, 574] width 36 height 34
click at [813, 580] on button "3" at bounding box center [812, 575] width 36 height 34
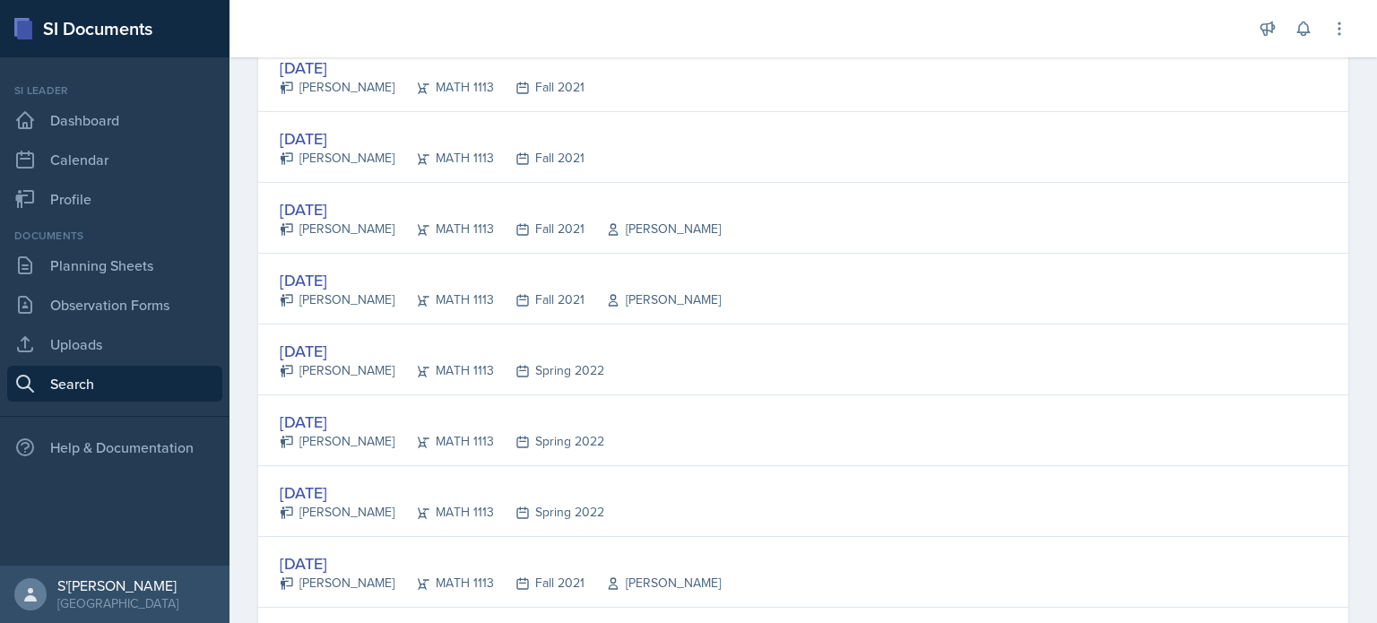
scroll to position [1304, 0]
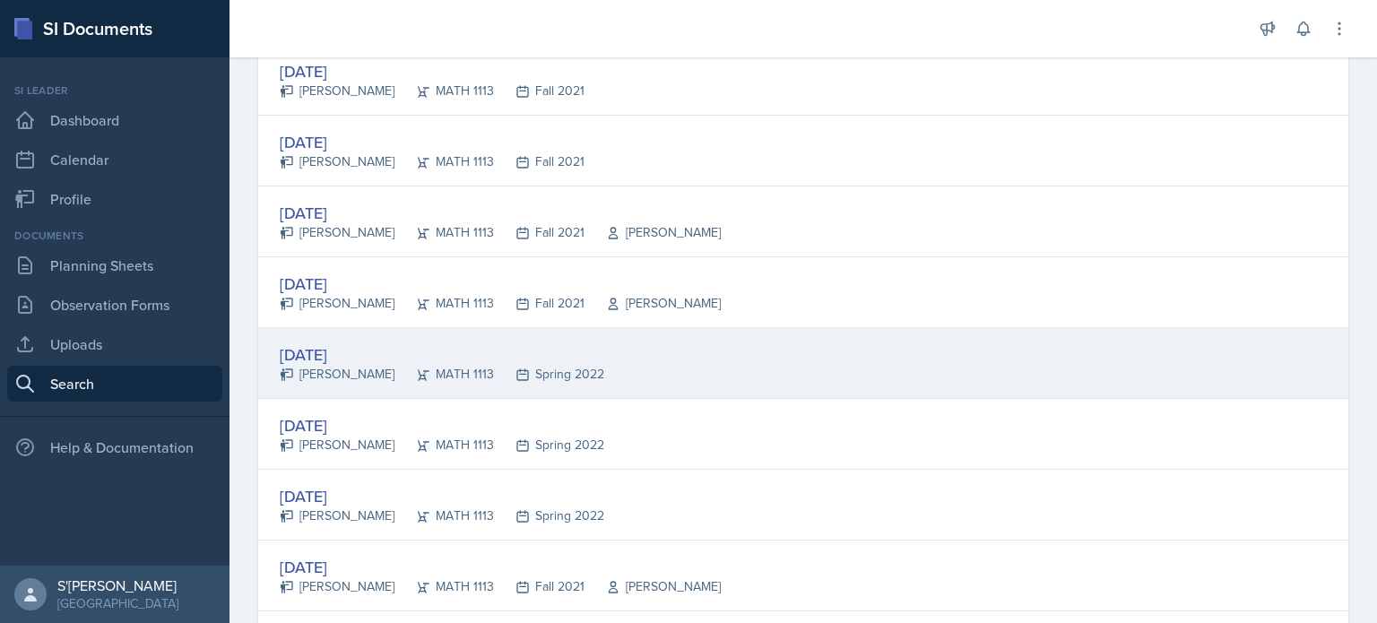
click at [323, 343] on div "[DATE]" at bounding box center [442, 354] width 324 height 24
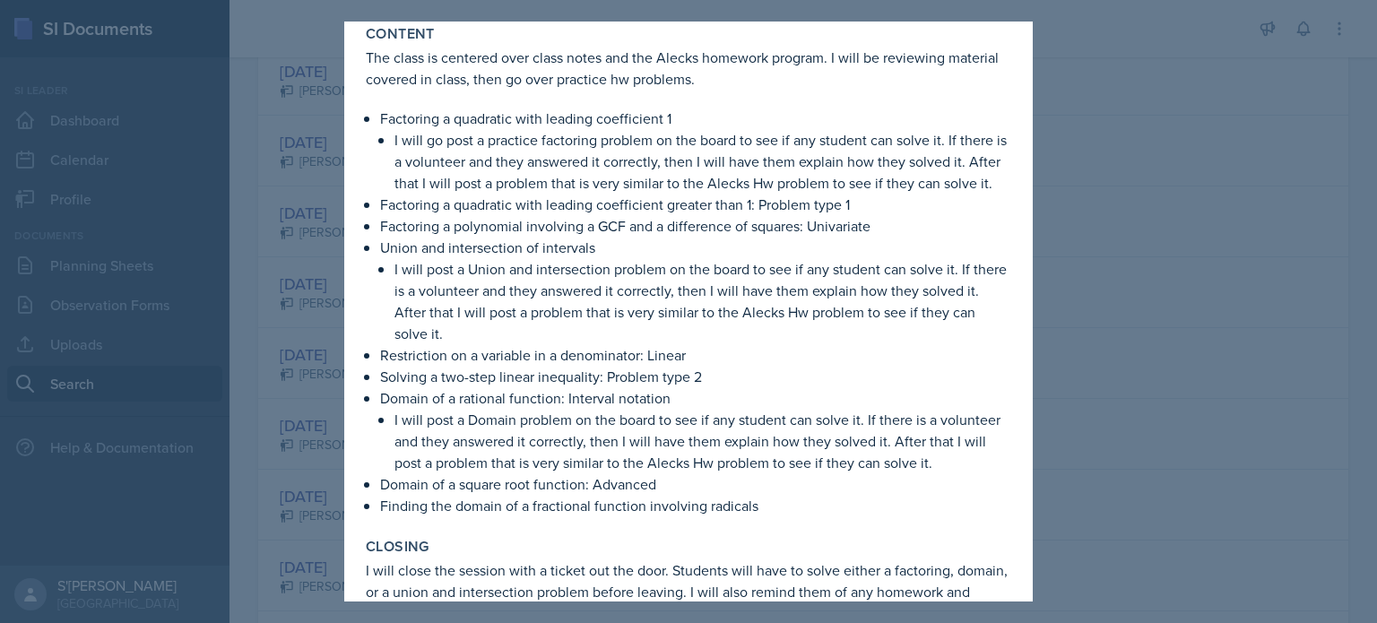
scroll to position [200, 0]
click at [1266, 303] on div at bounding box center [688, 311] width 1377 height 623
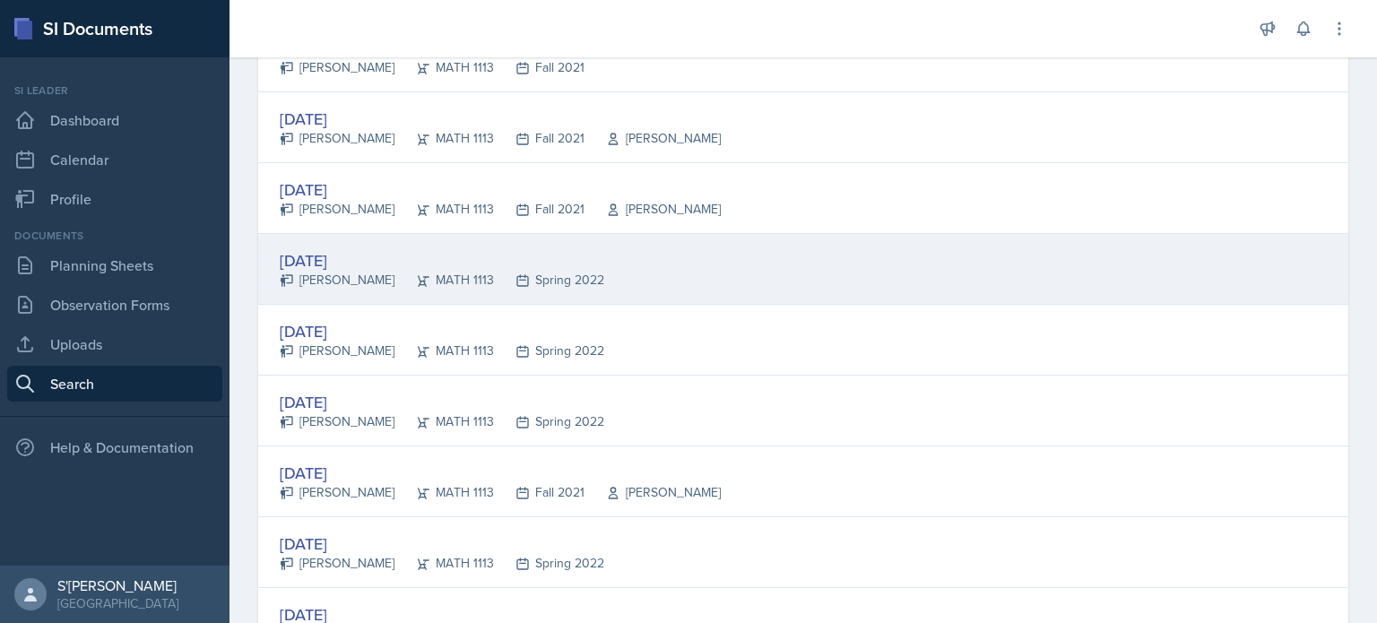
scroll to position [1405, 0]
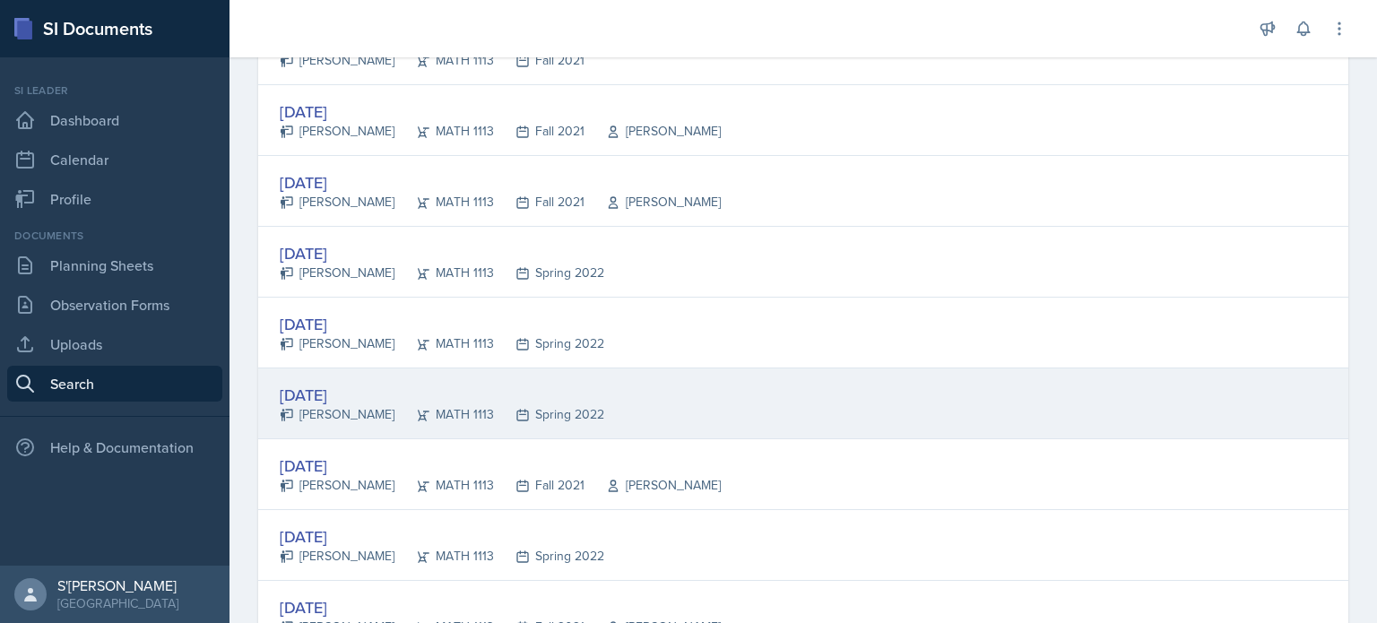
click at [357, 390] on div "[DATE]" at bounding box center [442, 395] width 324 height 24
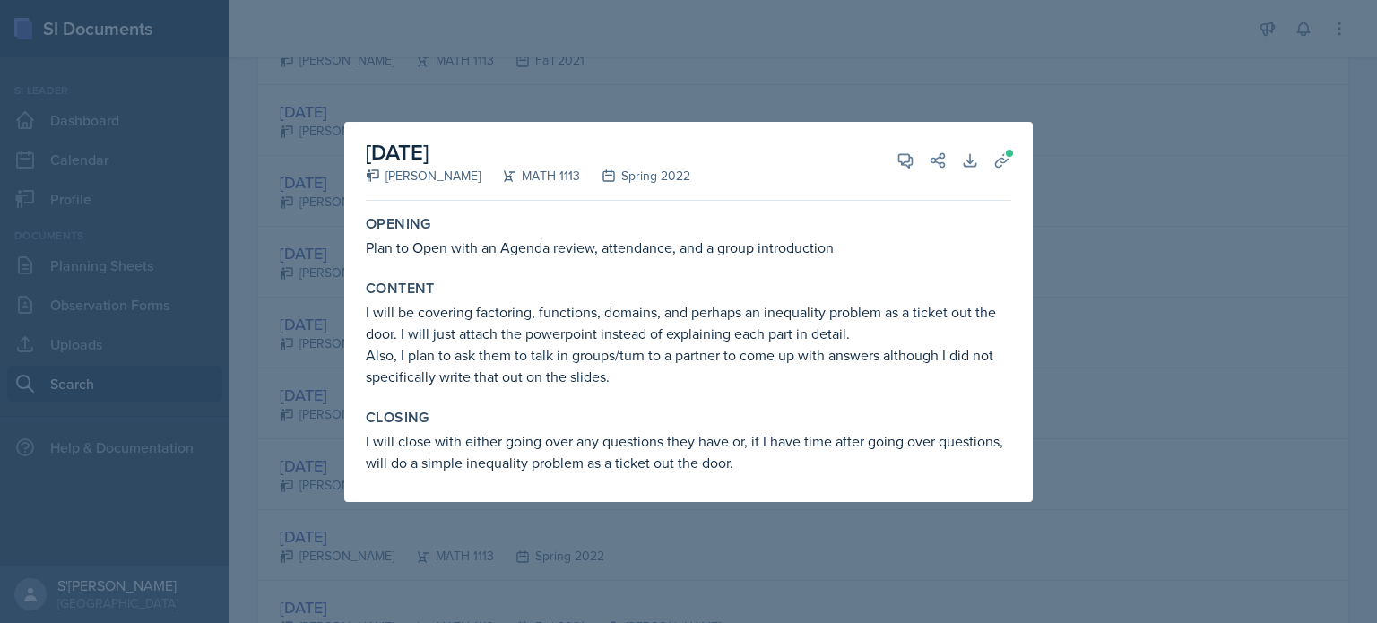
click at [495, 537] on div at bounding box center [688, 311] width 1377 height 623
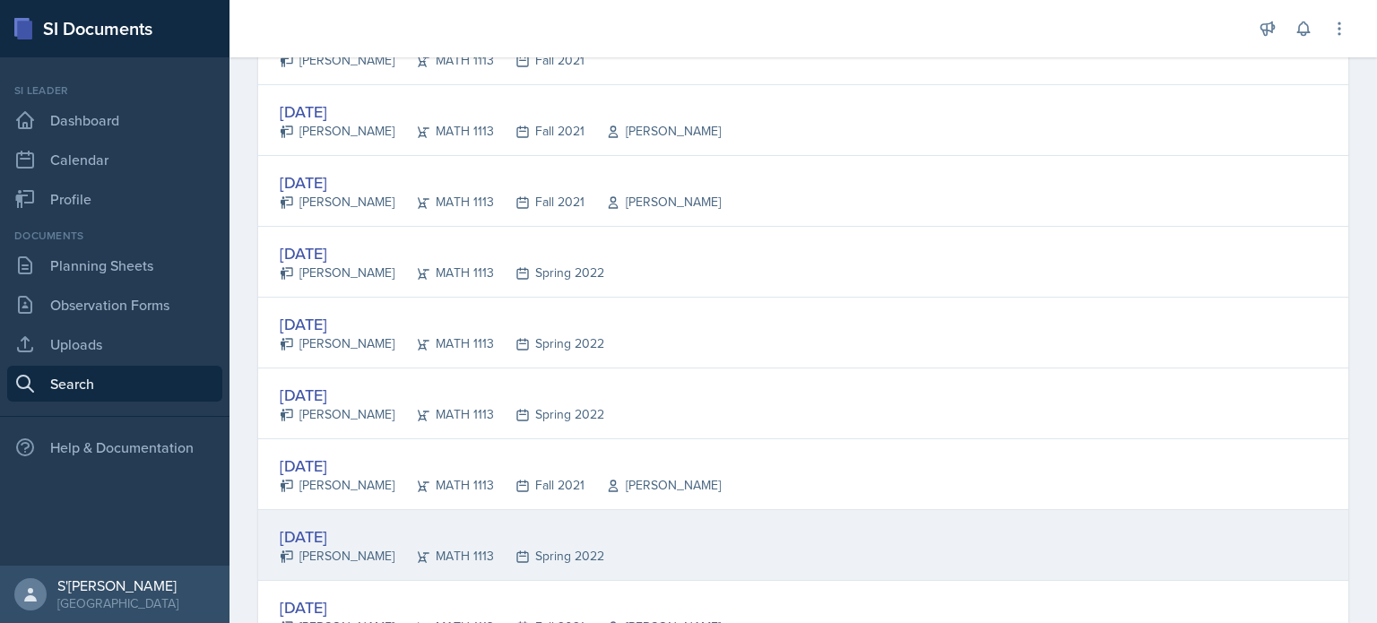
click at [385, 530] on div "[DATE]" at bounding box center [442, 536] width 324 height 24
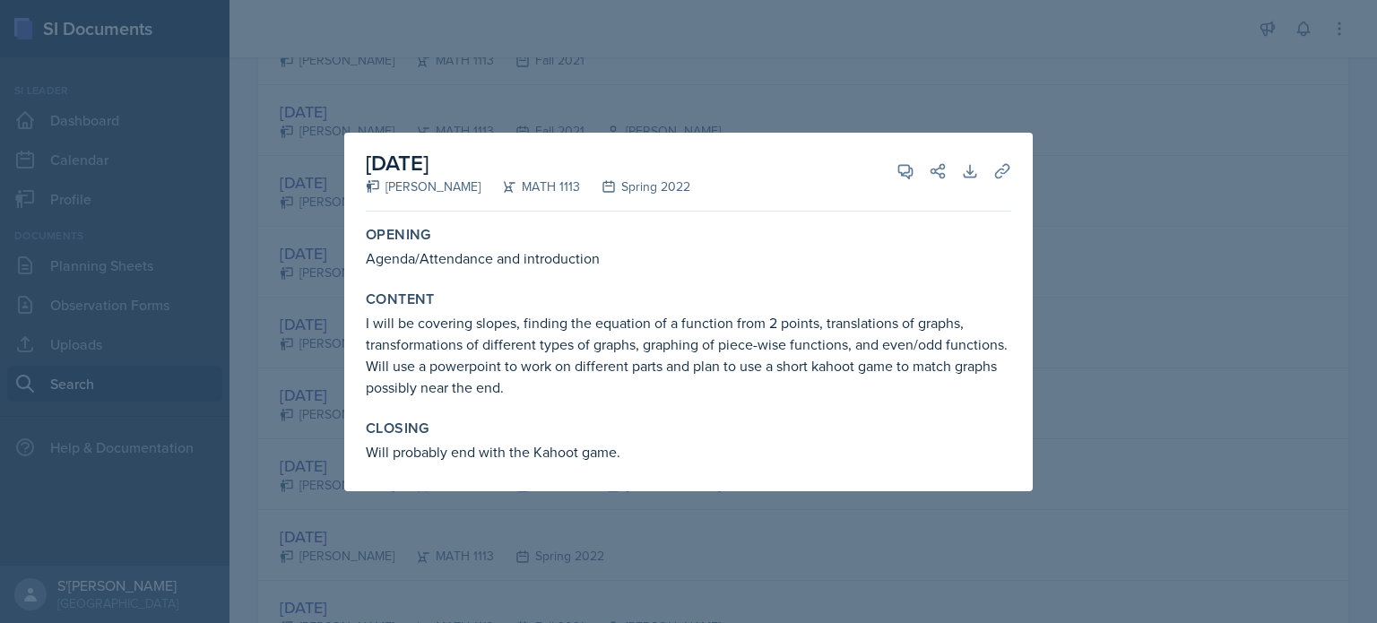
click at [1083, 114] on div at bounding box center [688, 311] width 1377 height 623
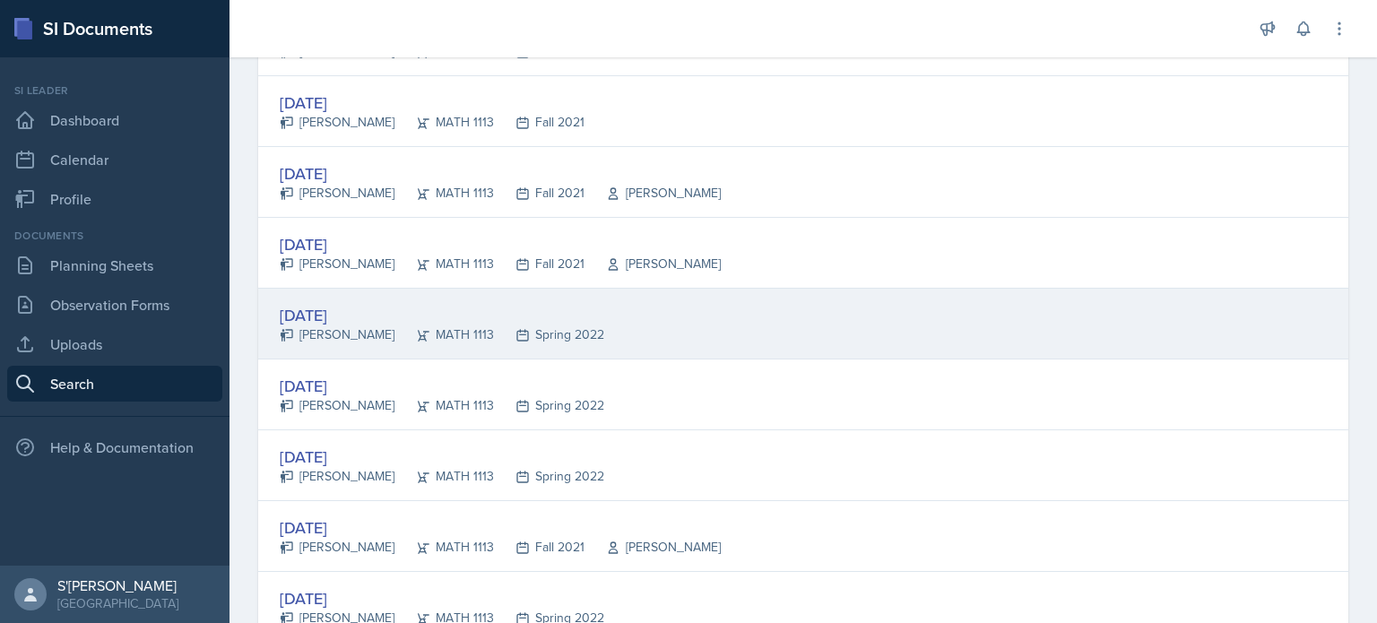
scroll to position [1343, 0]
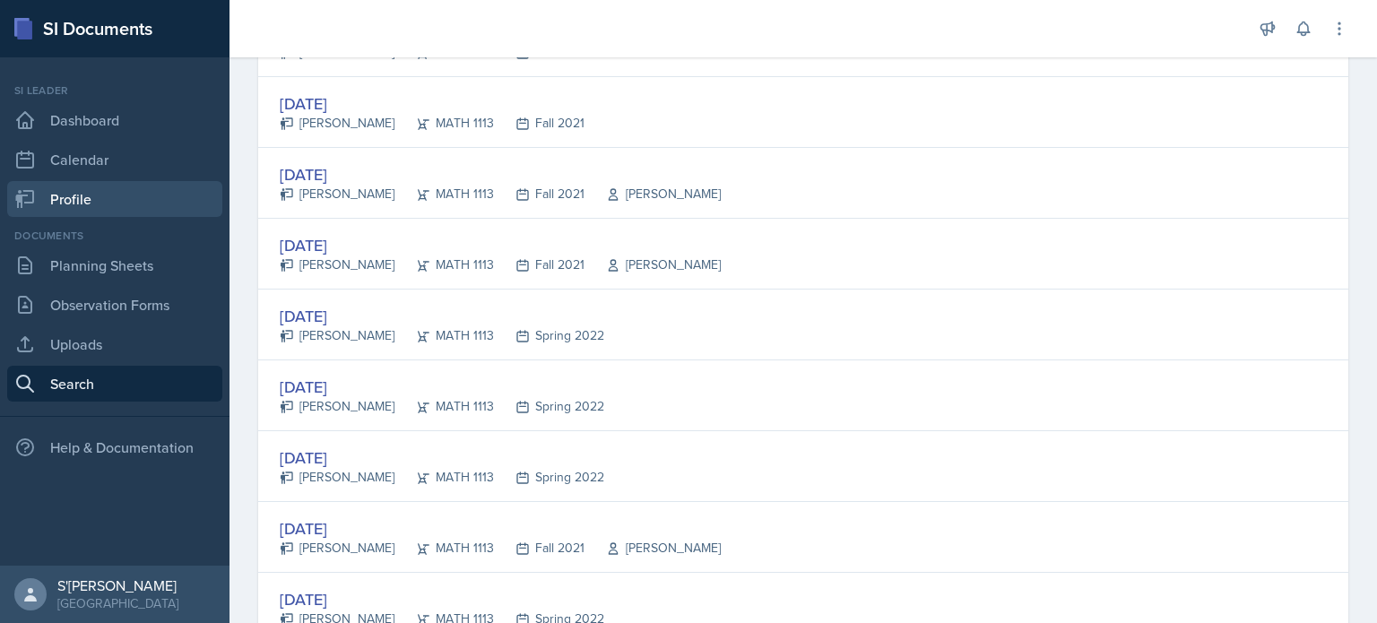
click at [129, 195] on link "Profile" at bounding box center [114, 199] width 215 height 36
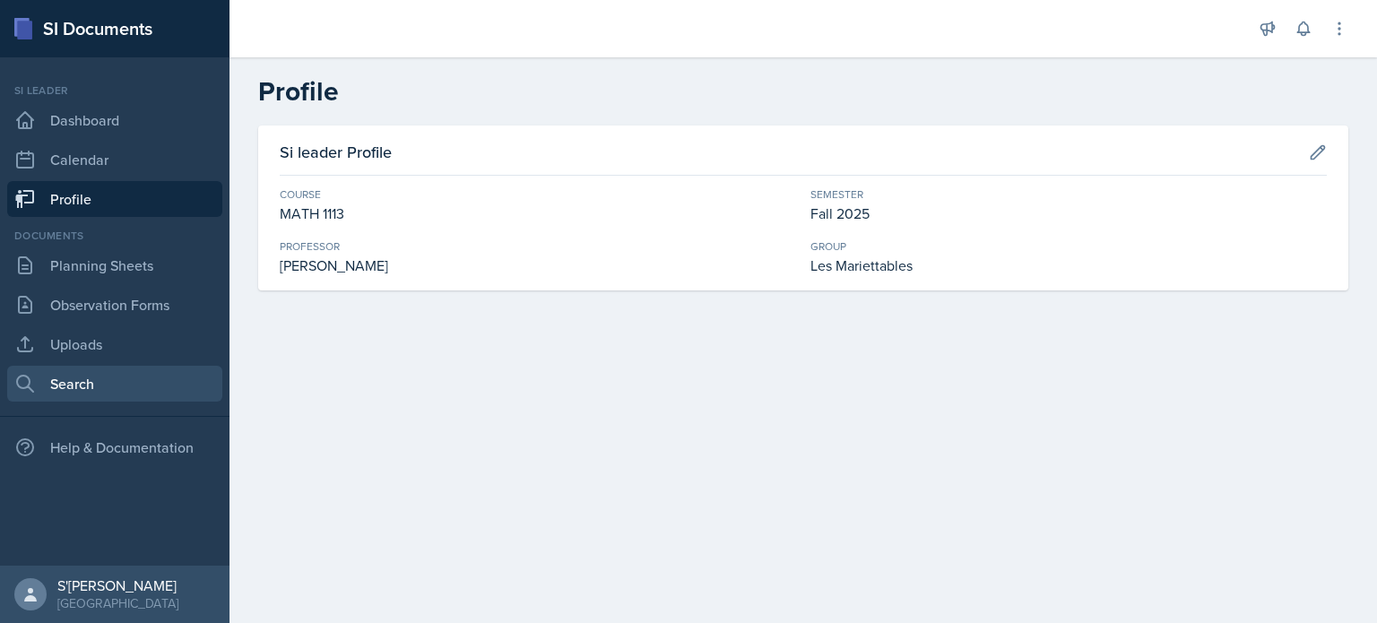
click at [143, 370] on link "Search" at bounding box center [114, 384] width 215 height 36
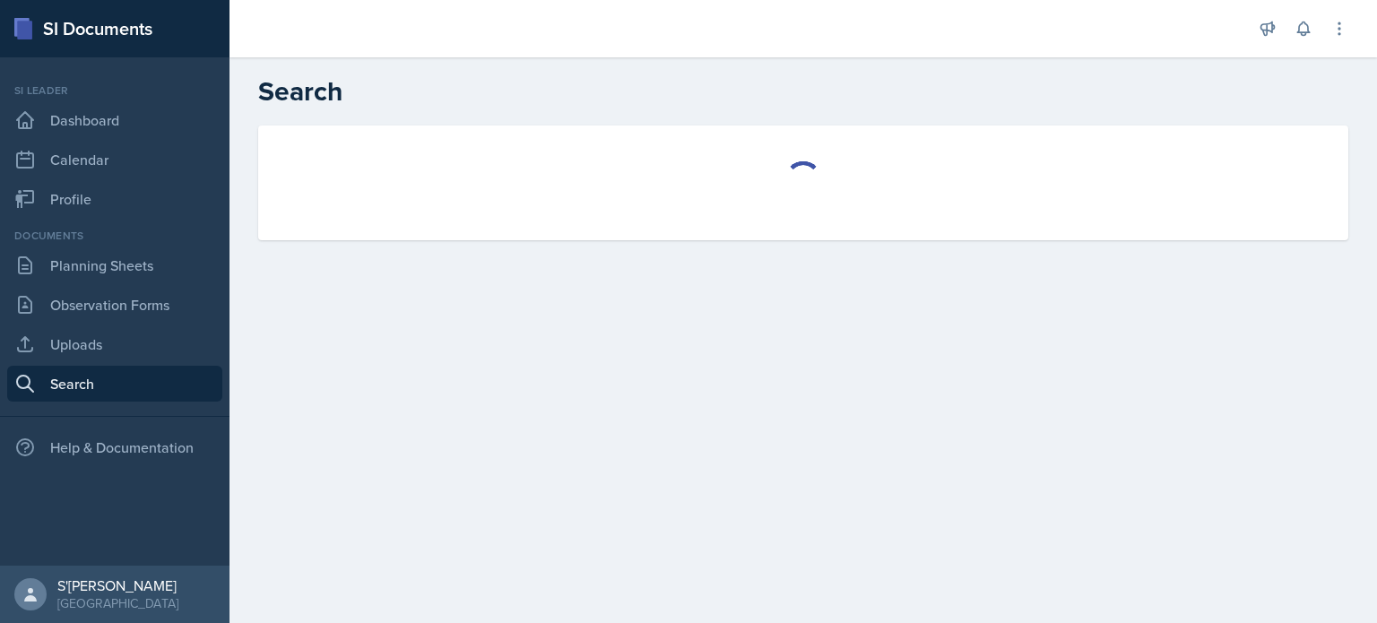
select select "all"
select select "1"
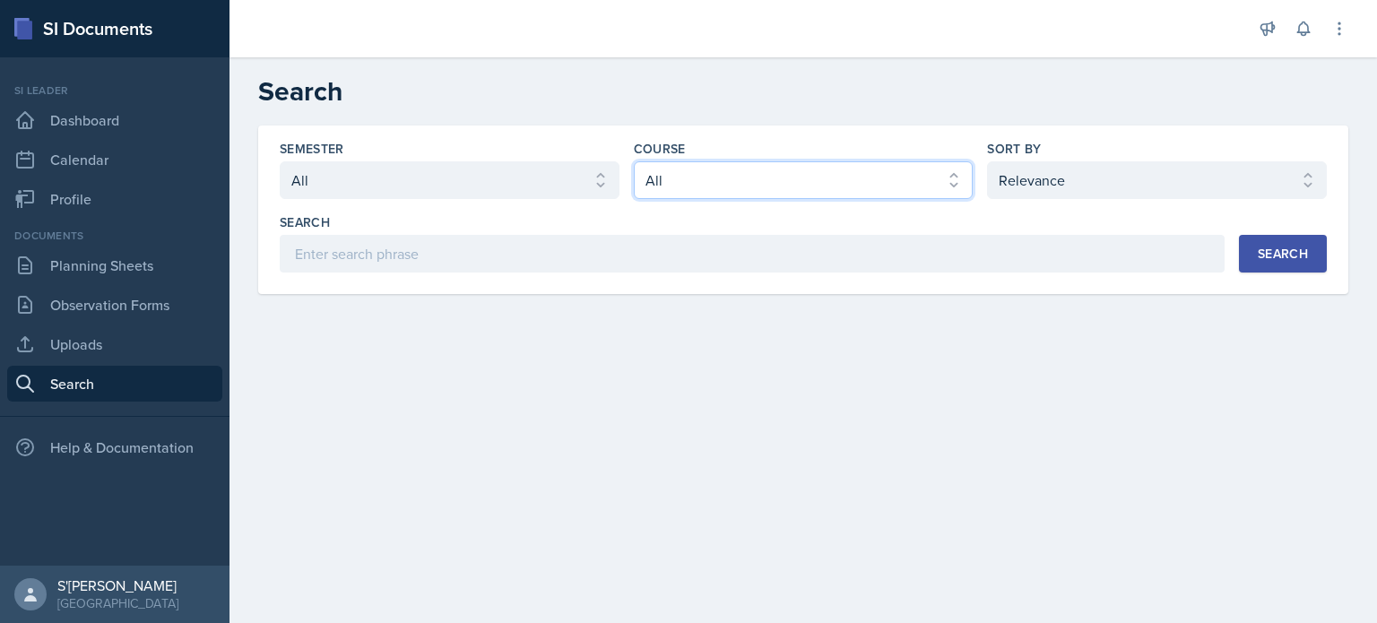
click at [803, 182] on select "Select course All ACCT 2101 ACCT 2102 ACCT 4050 ANTH 1102 ANTH 3301 ARCH 1000 A…" at bounding box center [804, 180] width 340 height 38
select select "3c4b3565-585b-46e2-bb66-4719410f632f"
click at [634, 161] on select "Select course All ACCT 2101 ACCT 2102 ACCT 4050 ANTH 1102 ANTH 3301 ARCH 1000 A…" at bounding box center [804, 180] width 340 height 38
click at [416, 168] on select "Select semester All Fall 2025 Summer 2025 Spring 2025 Fall 2024 Summer 2024 Spr…" at bounding box center [450, 180] width 340 height 38
select select "e2039551-f485-4c1b-a525-5b9893bb04c4"
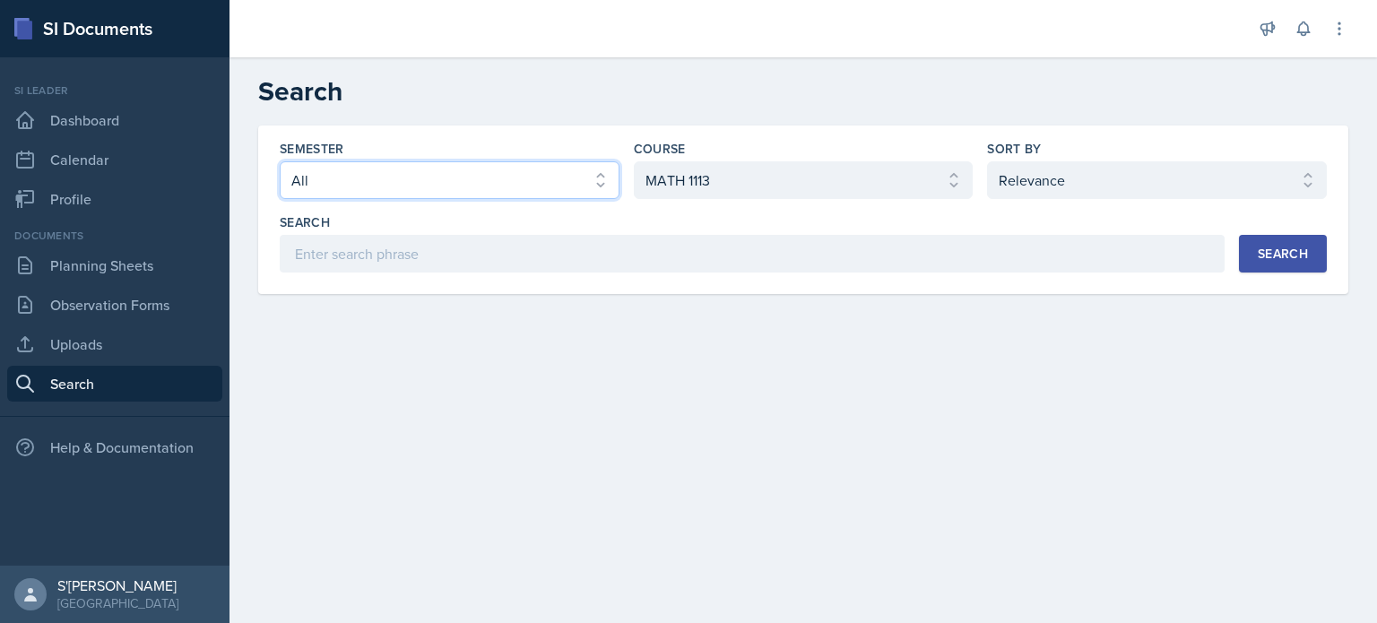
click at [280, 161] on select "Select semester All Fall 2025 Summer 2025 Spring 2025 Fall 2024 Summer 2024 Spr…" at bounding box center [450, 180] width 340 height 38
click at [1079, 177] on select "Select sort by Relevance Document Date (Asc) Document Date (Desc)" at bounding box center [1157, 180] width 340 height 38
select select "2"
click at [987, 161] on select "Select sort by Relevance Document Date (Asc) Document Date (Desc)" at bounding box center [1157, 180] width 340 height 38
click at [1269, 270] on button "Search" at bounding box center [1283, 254] width 88 height 38
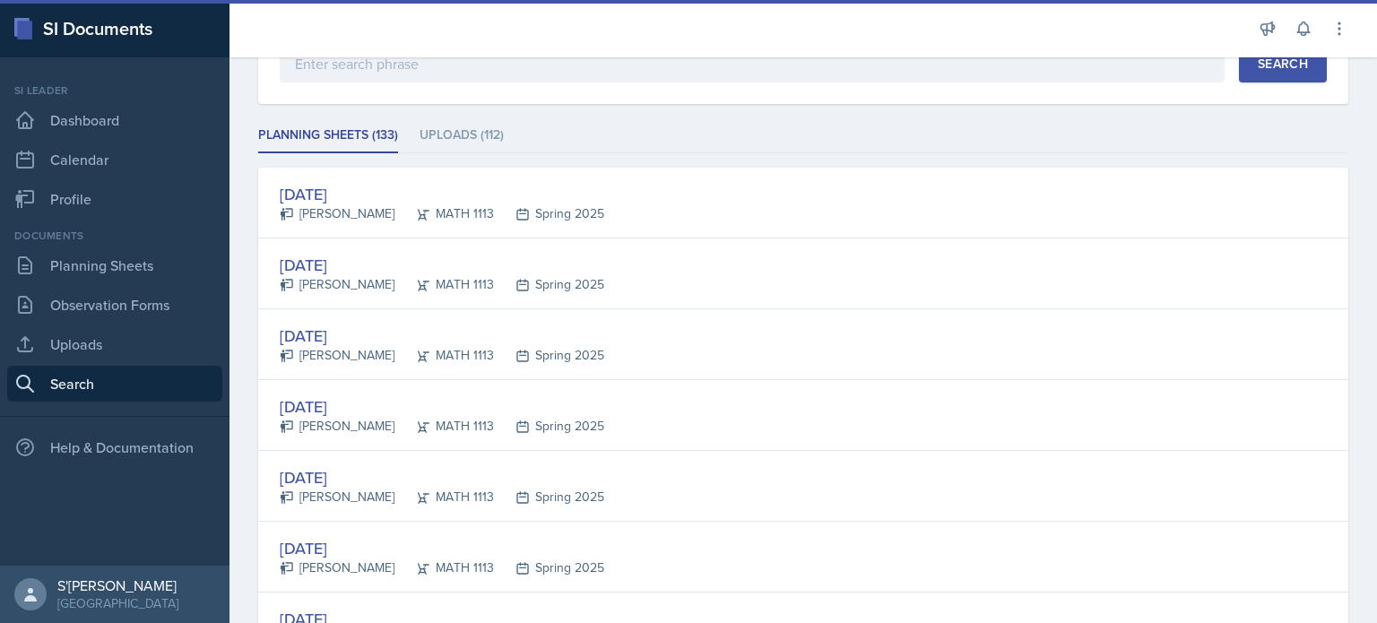
scroll to position [218, 0]
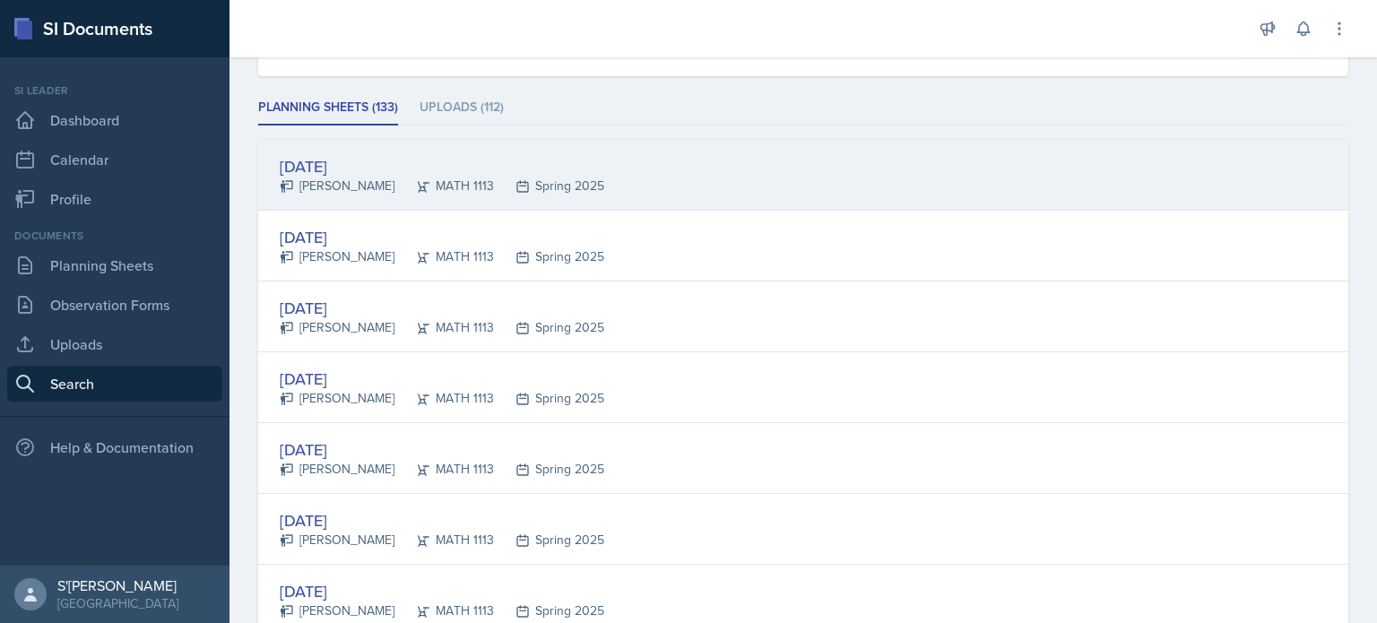
click at [343, 168] on div "[DATE]" at bounding box center [442, 166] width 324 height 24
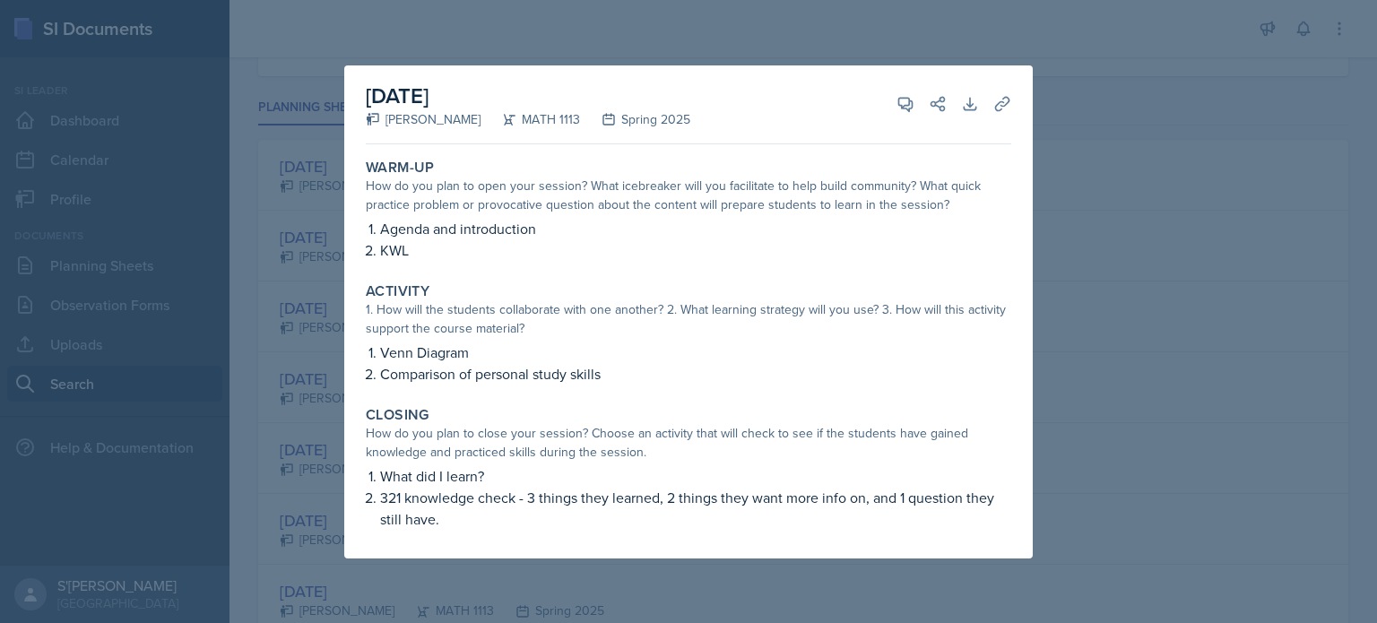
click at [1370, 114] on div at bounding box center [688, 311] width 1377 height 623
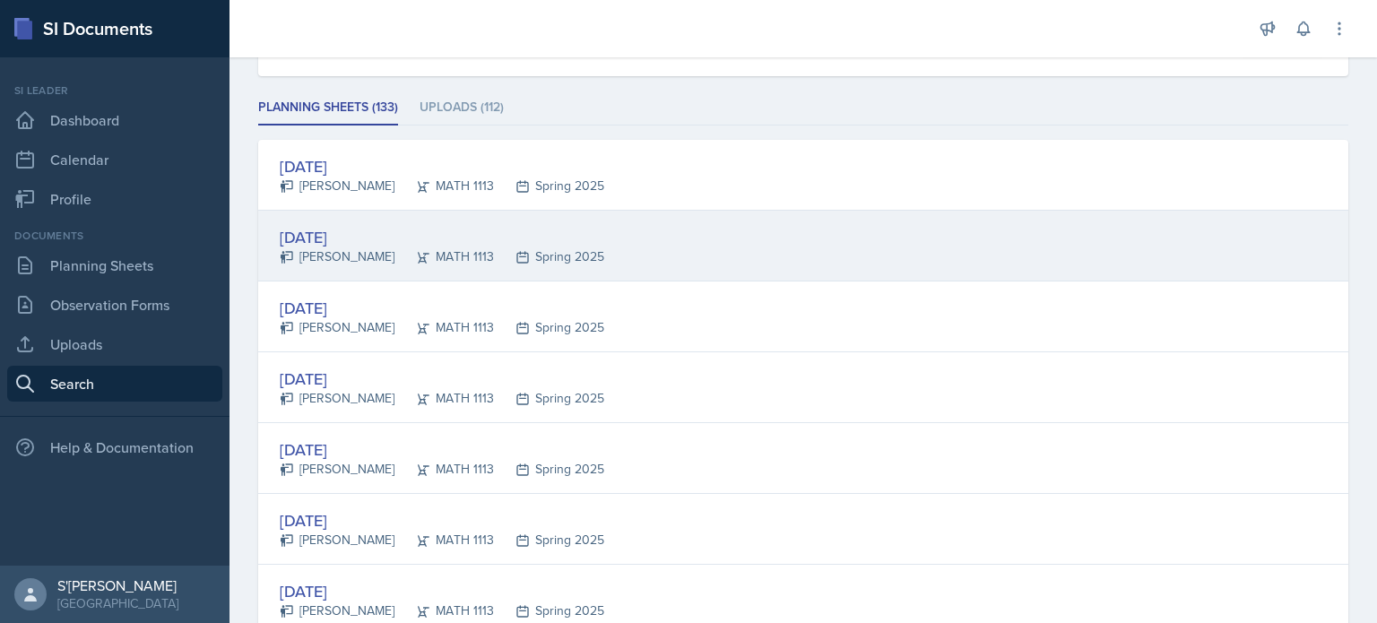
click at [330, 247] on div "[PERSON_NAME]" at bounding box center [337, 256] width 115 height 19
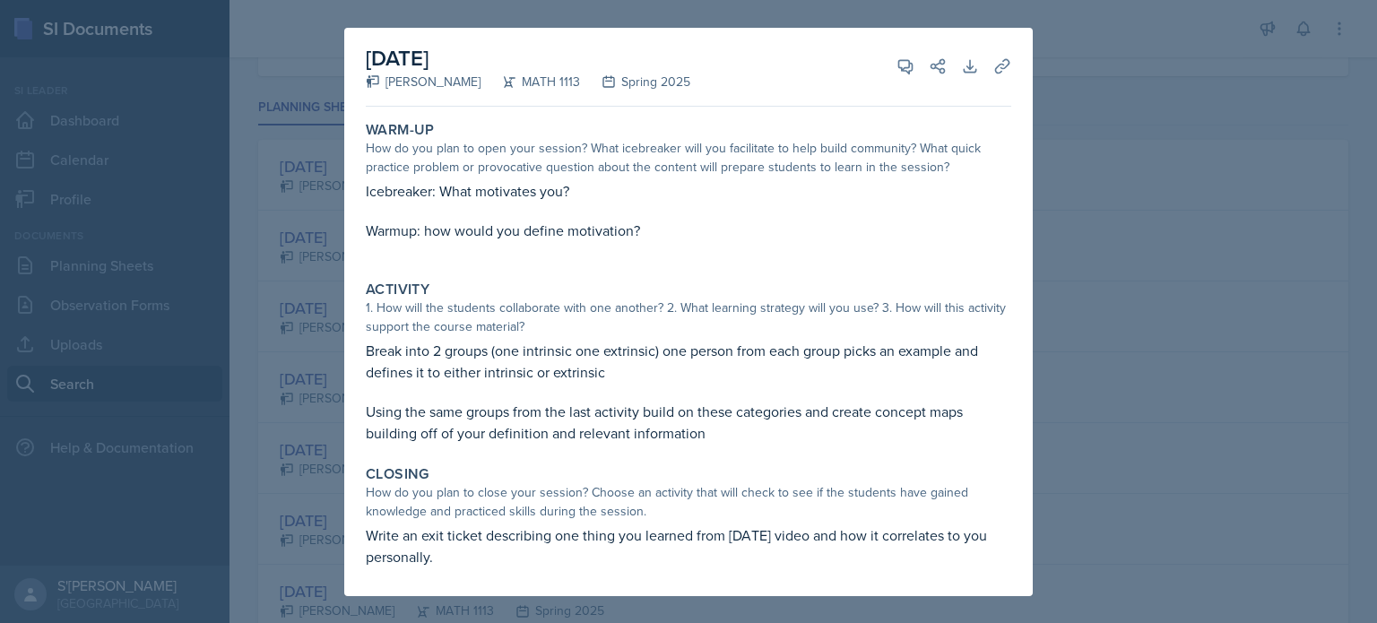
click at [1146, 160] on div at bounding box center [688, 311] width 1377 height 623
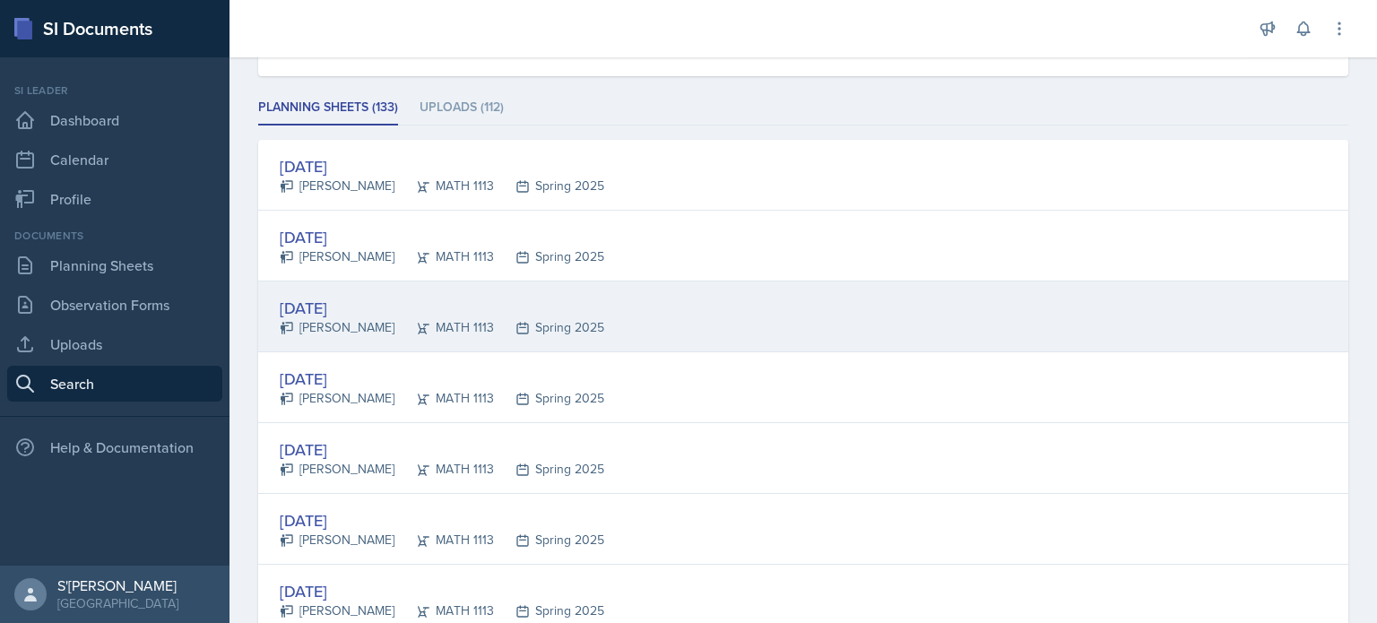
click at [317, 309] on div "[DATE]" at bounding box center [442, 308] width 324 height 24
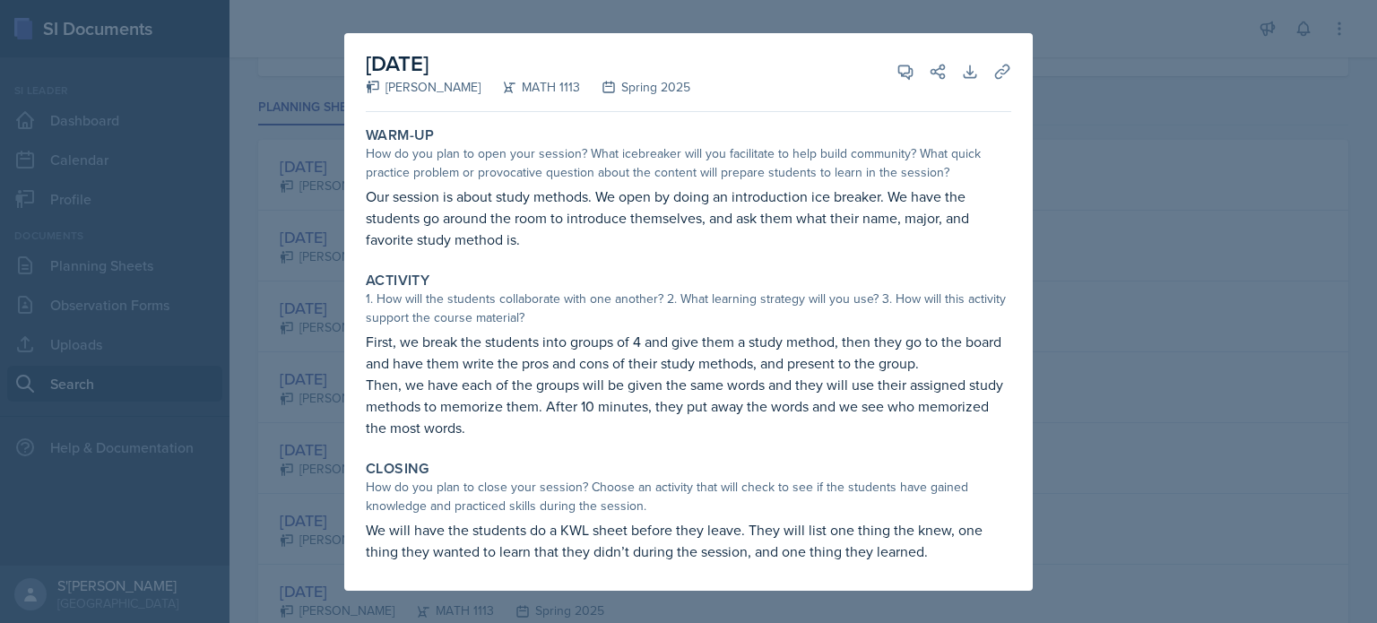
click at [1075, 403] on div at bounding box center [688, 311] width 1377 height 623
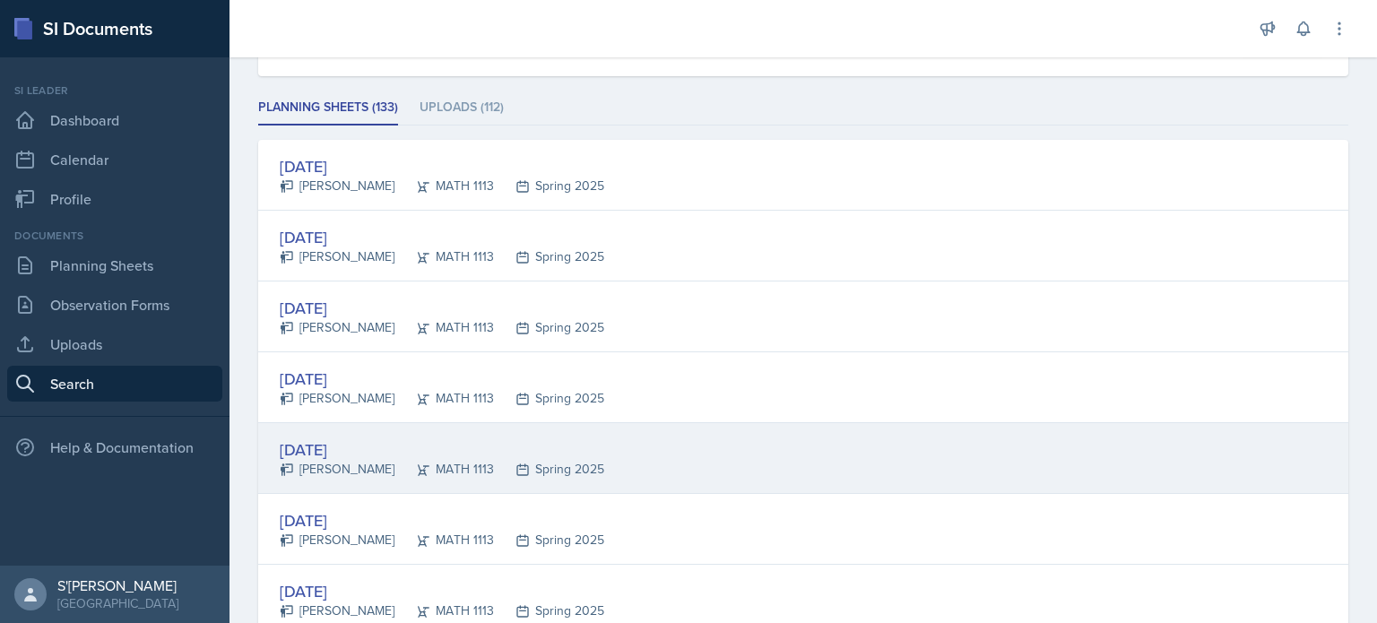
click at [341, 460] on div "[PERSON_NAME]" at bounding box center [337, 469] width 115 height 19
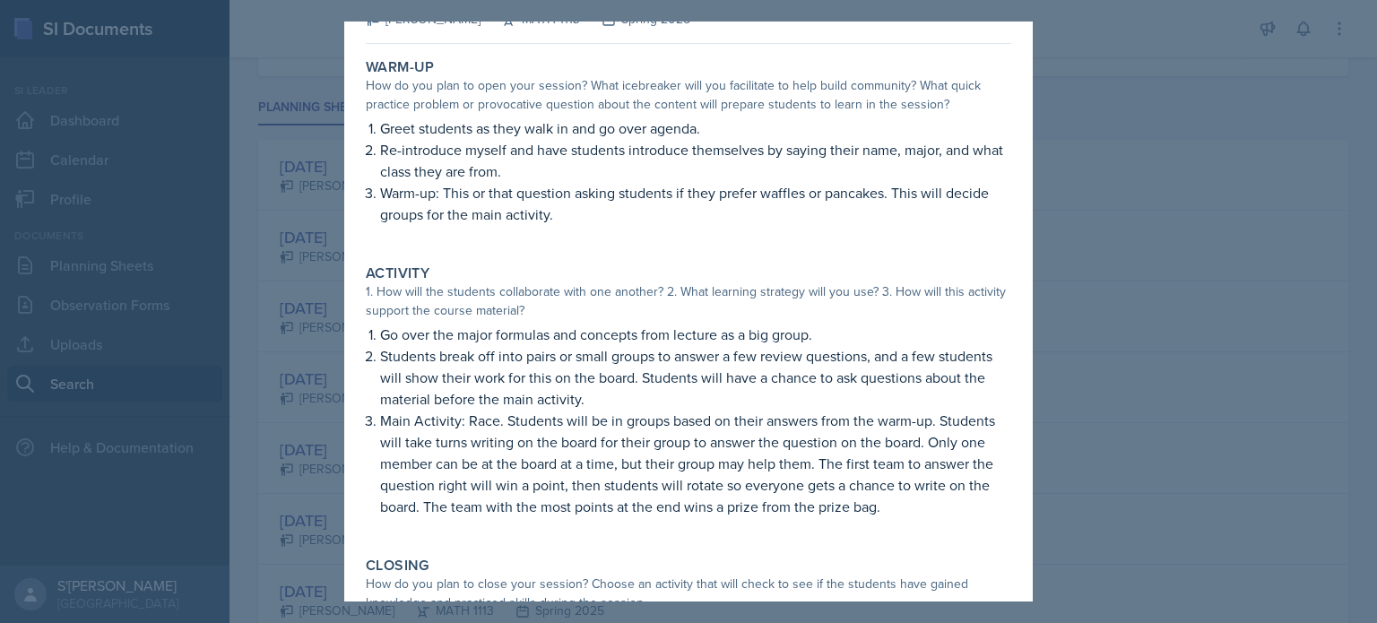
scroll to position [57, 0]
click at [1119, 405] on div at bounding box center [688, 311] width 1377 height 623
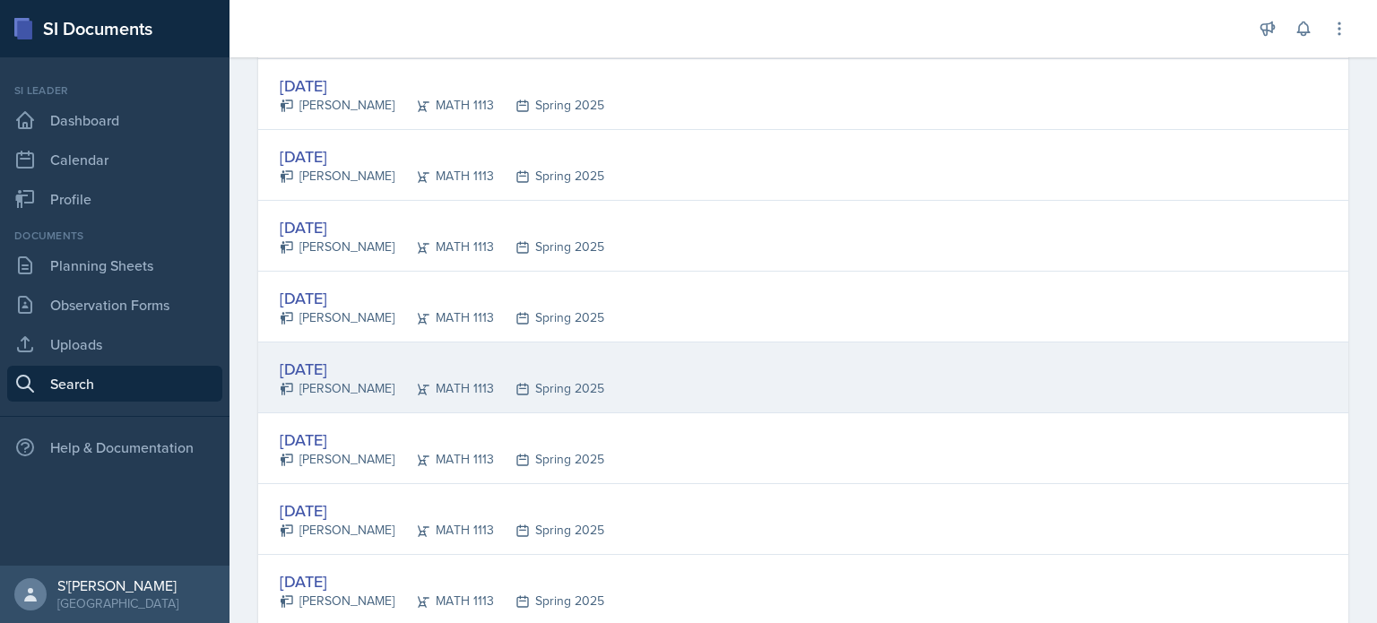
scroll to position [371, 0]
click at [356, 384] on div "[PERSON_NAME]" at bounding box center [337, 386] width 115 height 19
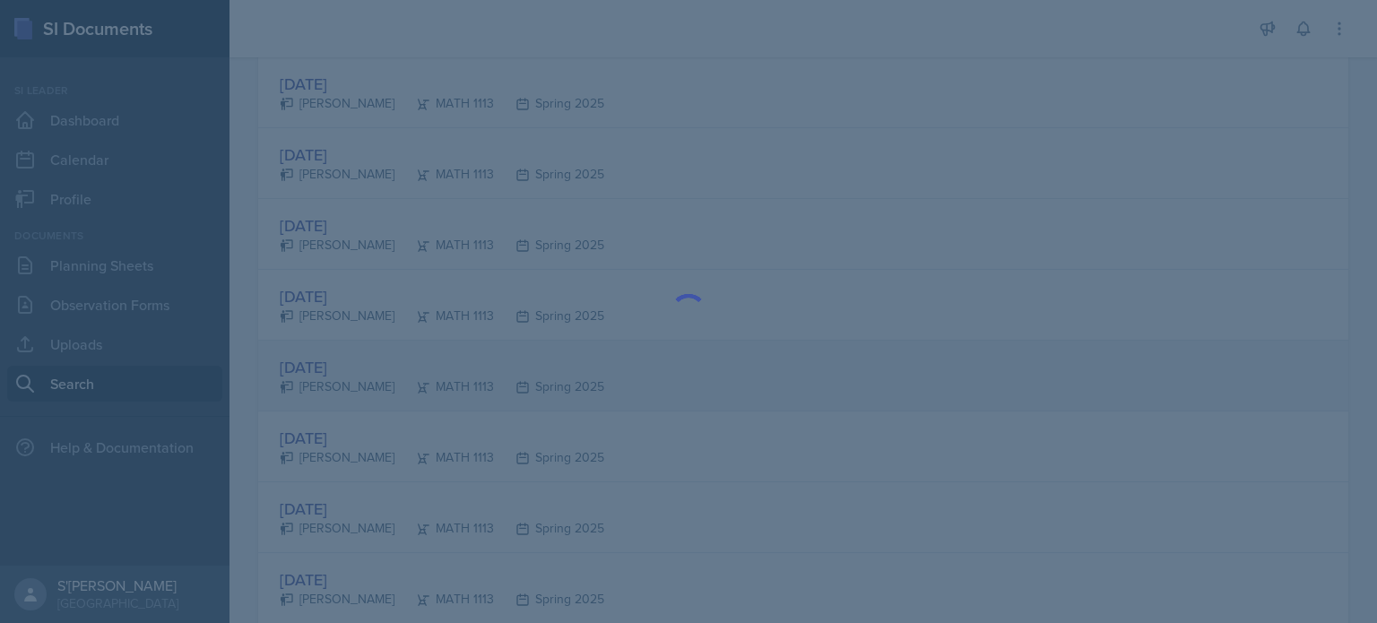
scroll to position [0, 0]
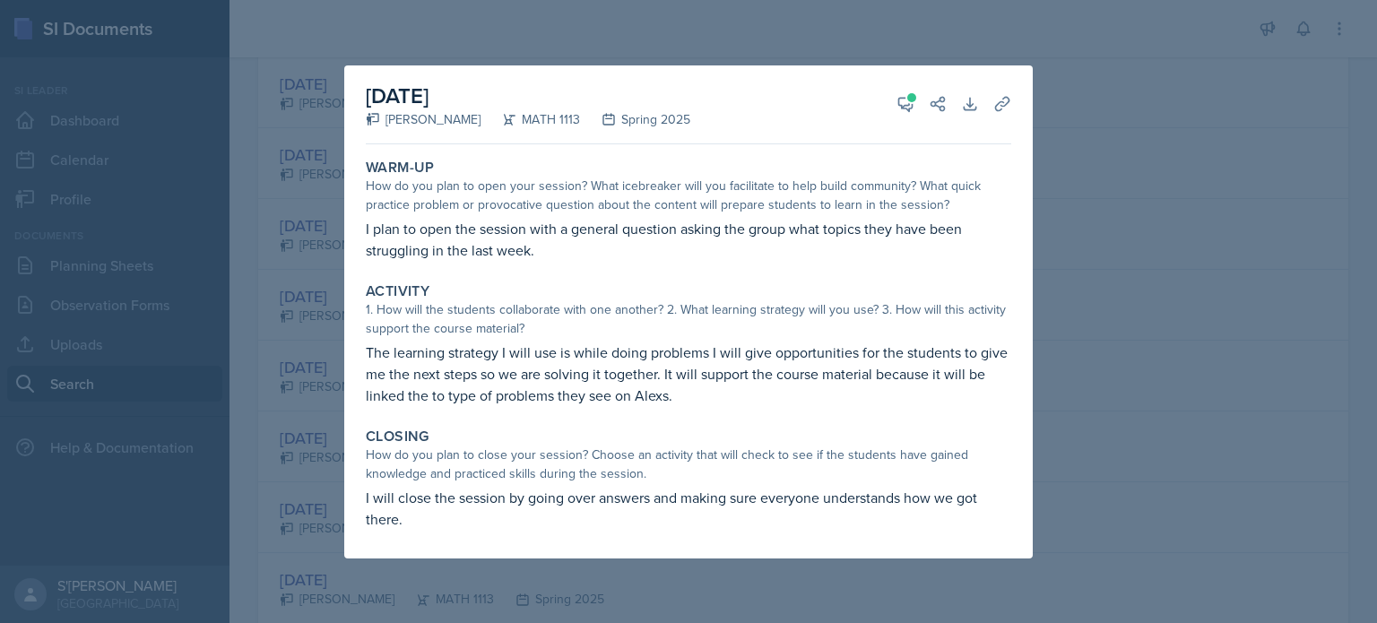
click at [1104, 406] on div at bounding box center [688, 311] width 1377 height 623
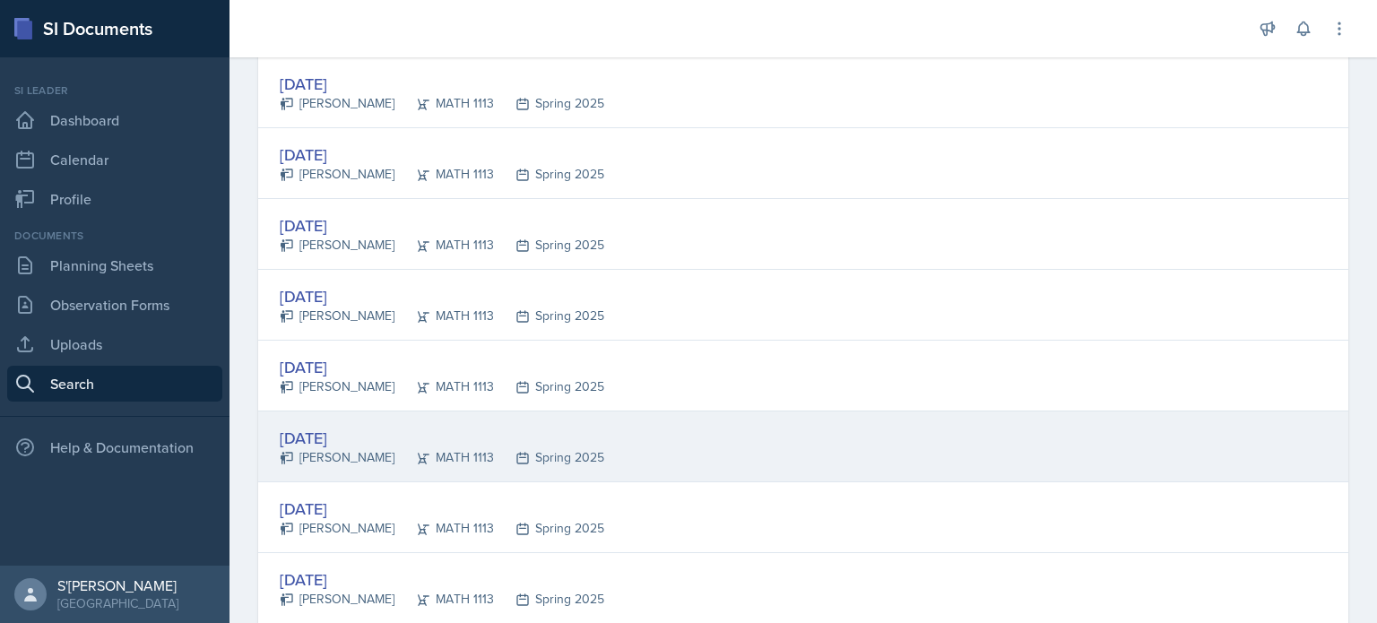
click at [333, 418] on div "[DATE] [PERSON_NAME] MATH 1113 Spring 2025" at bounding box center [803, 446] width 1090 height 71
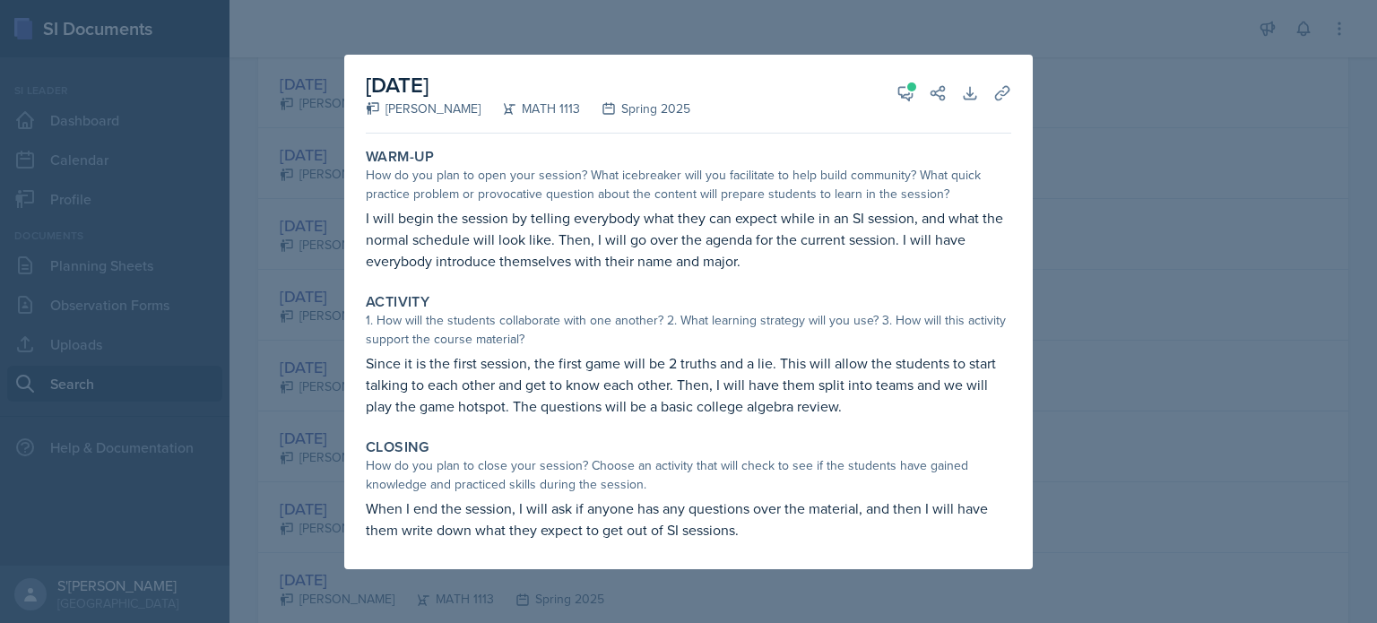
click at [298, 333] on div at bounding box center [688, 311] width 1377 height 623
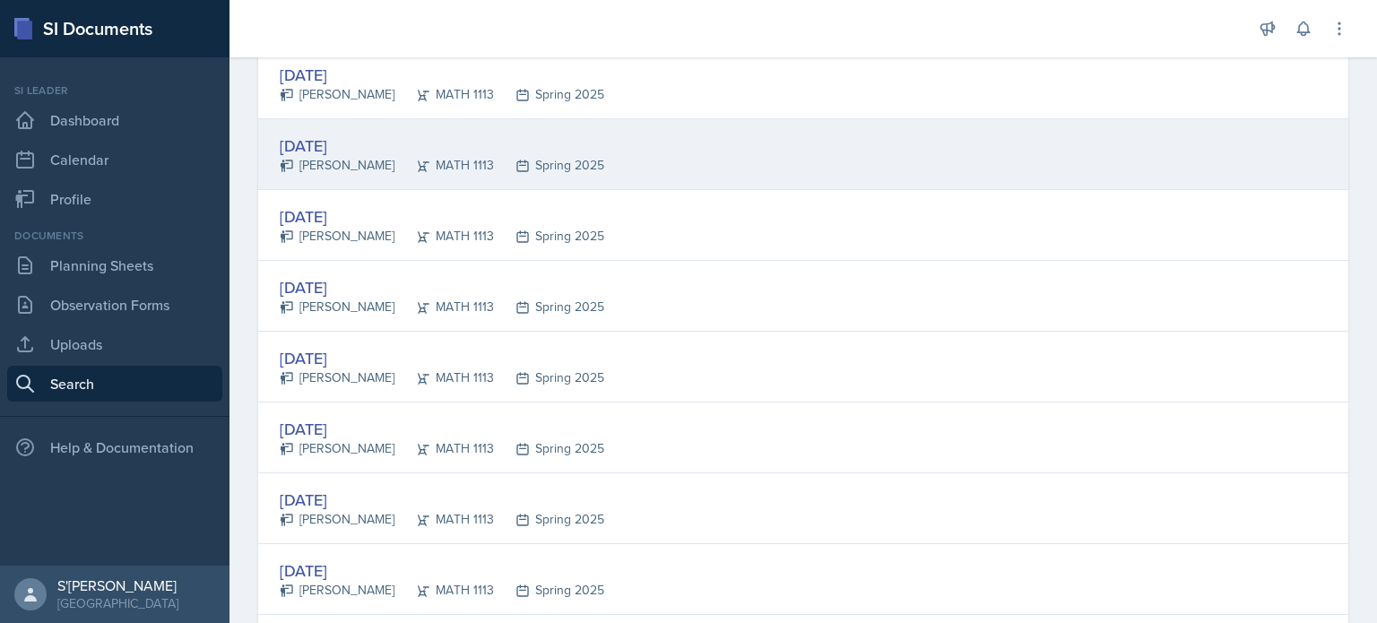
scroll to position [475, 0]
